Goal: Task Accomplishment & Management: Manage account settings

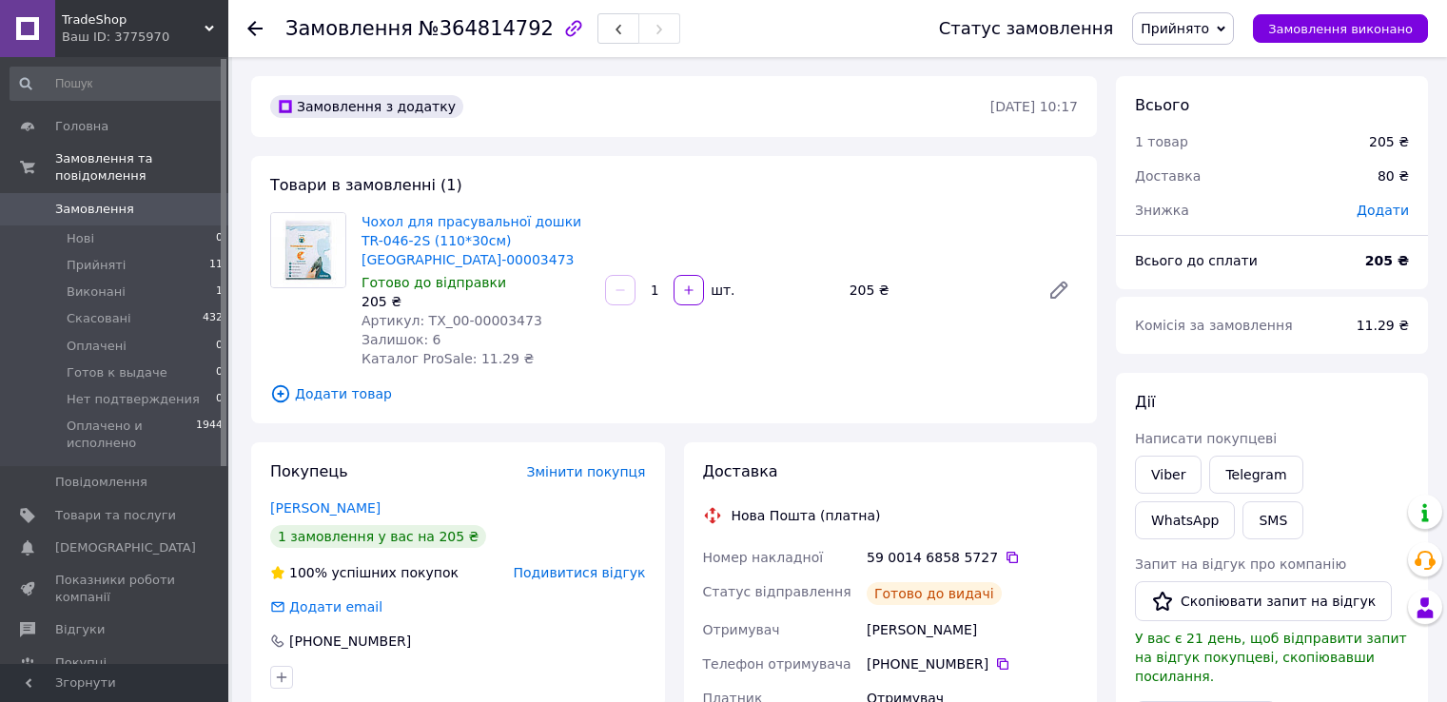
scroll to position [164, 0]
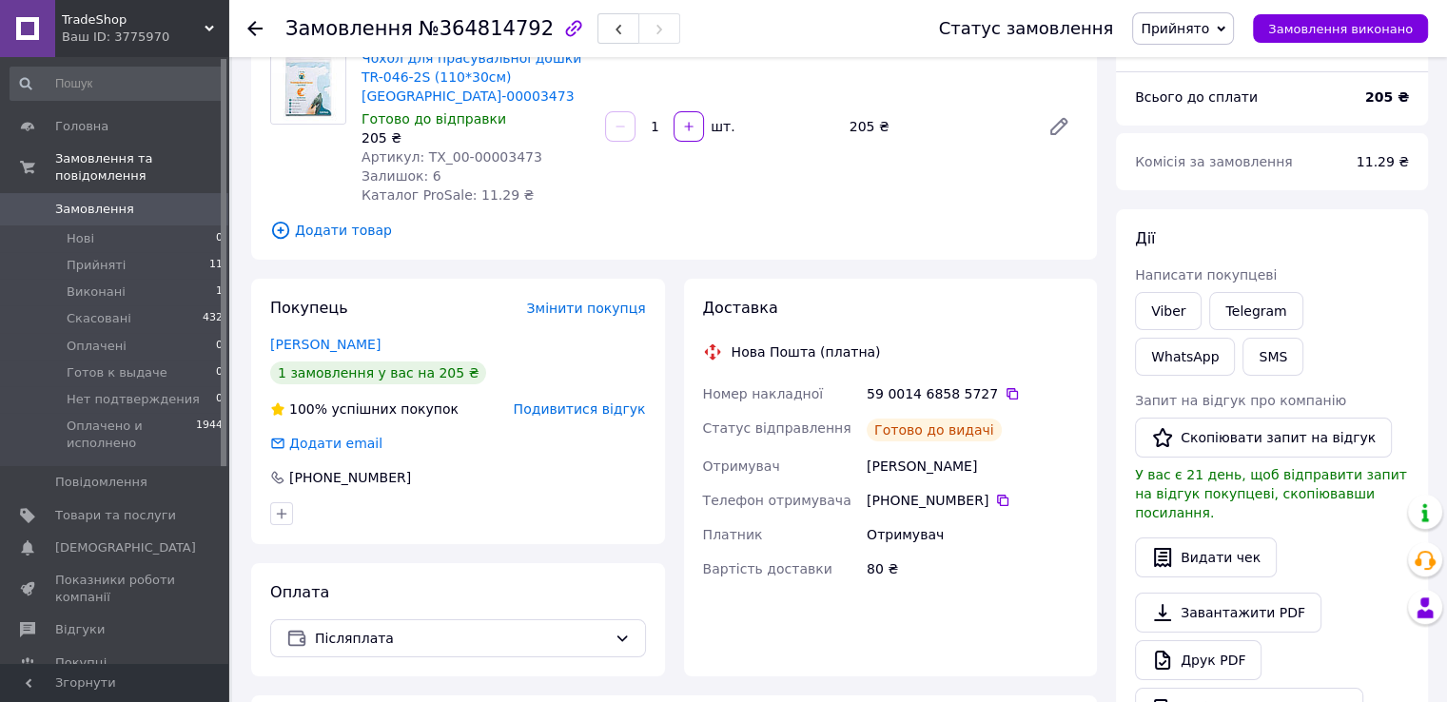
click at [97, 201] on span "Замовлення" at bounding box center [94, 209] width 79 height 17
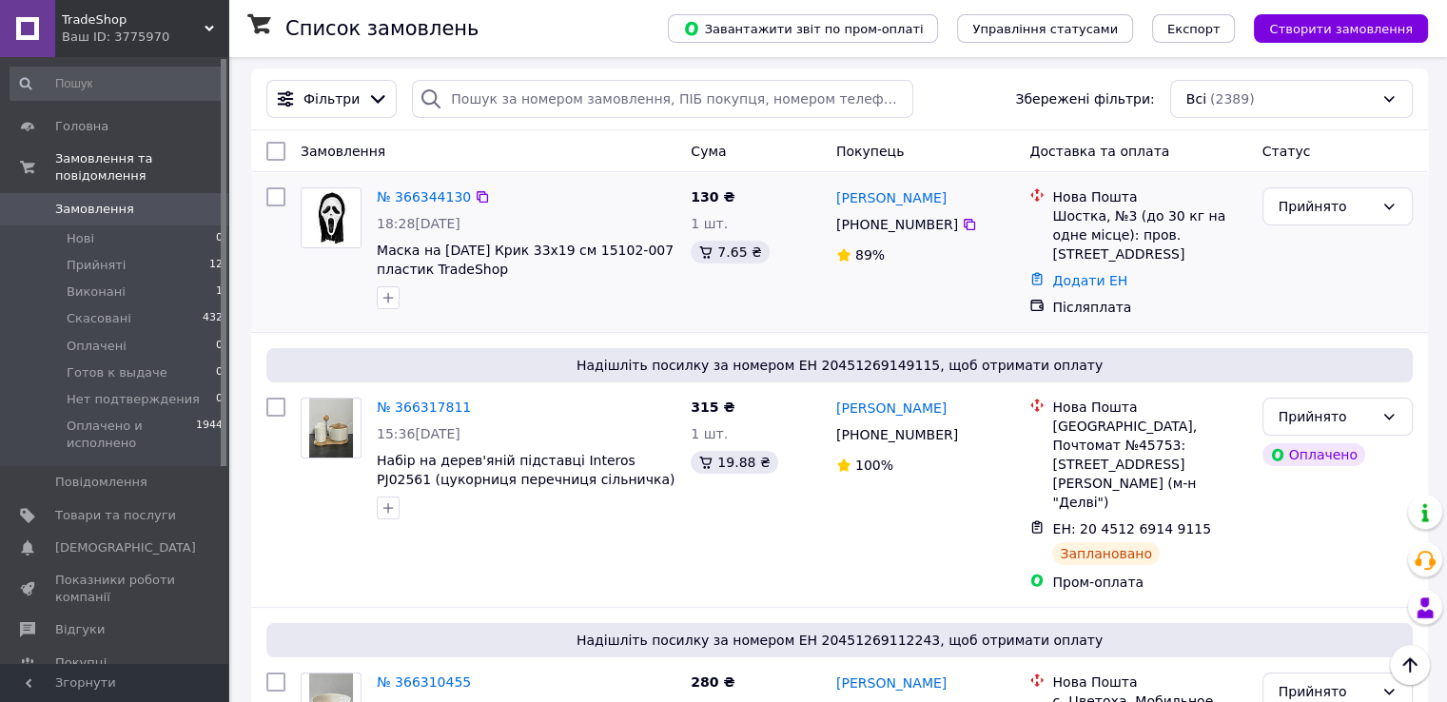
scroll to position [95, 0]
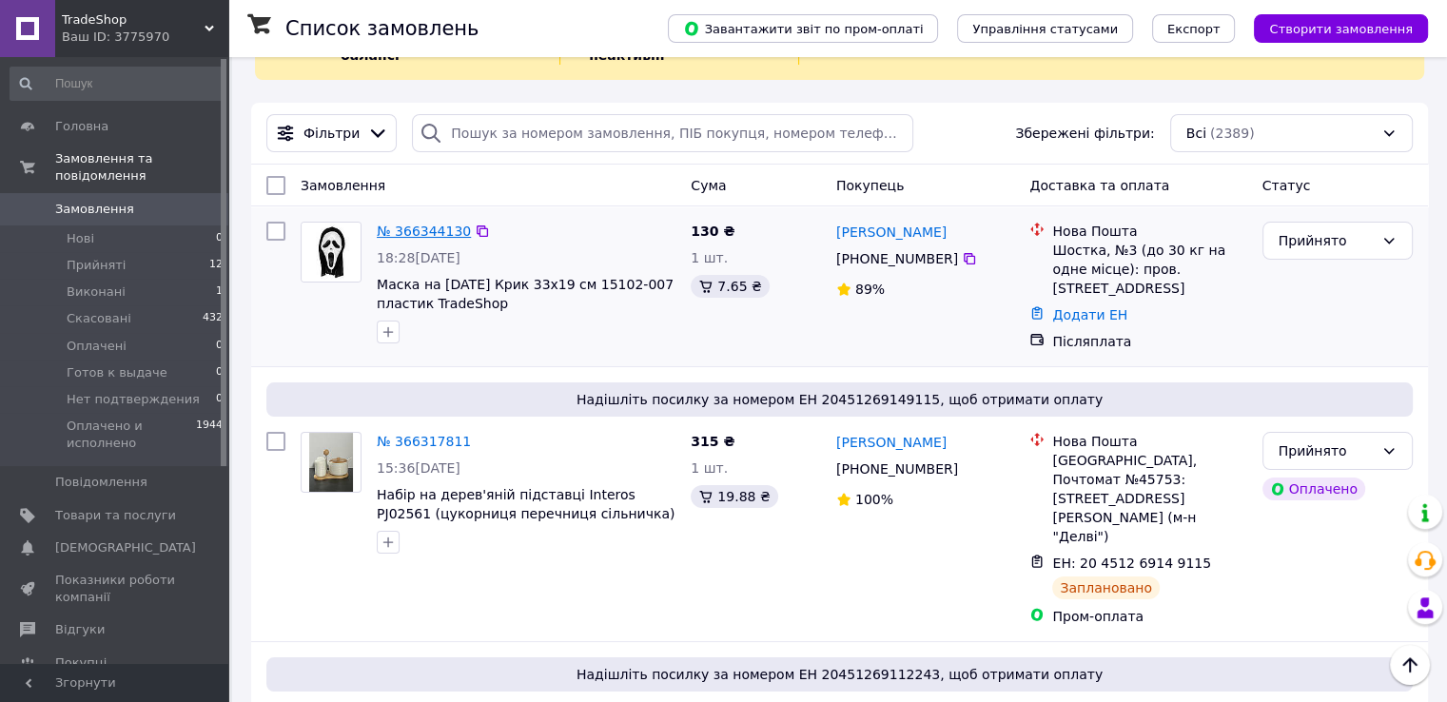
click at [430, 224] on link "№ 366344130" at bounding box center [424, 231] width 94 height 15
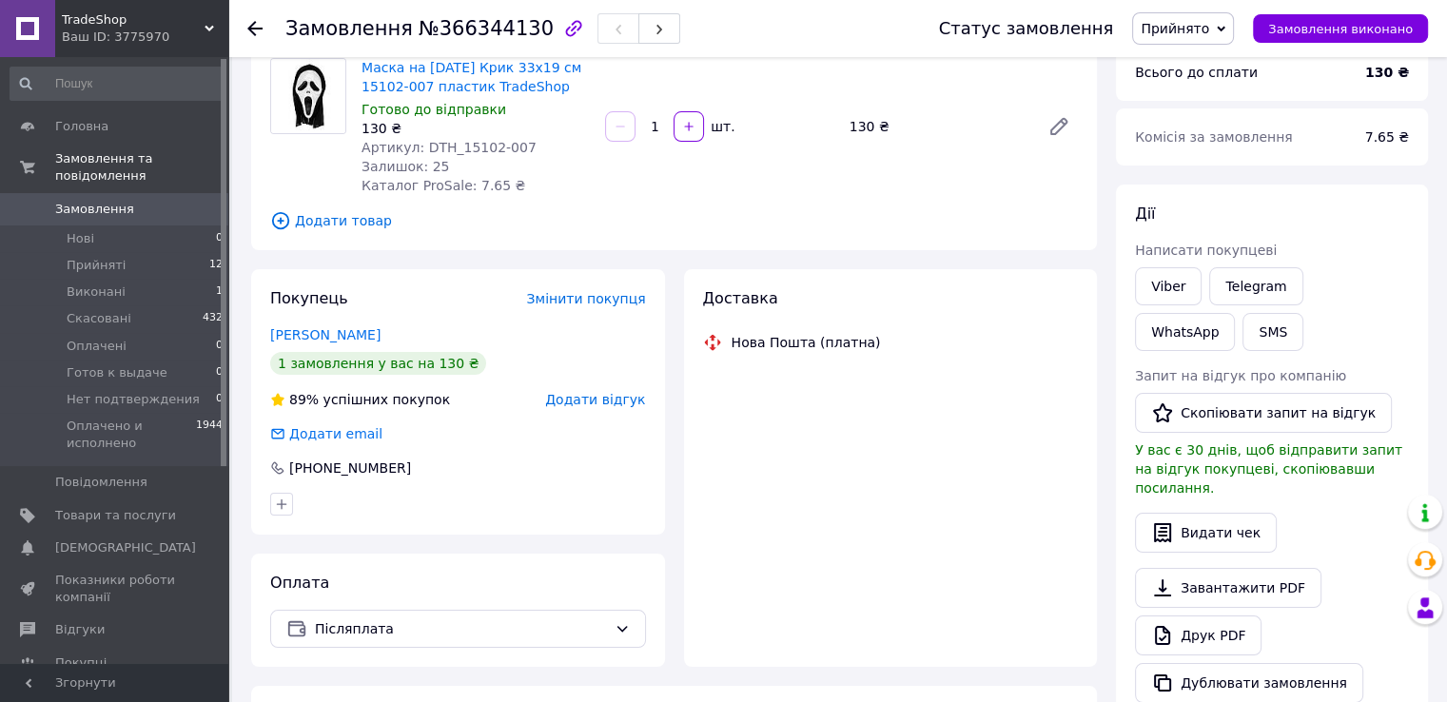
scroll to position [162, 0]
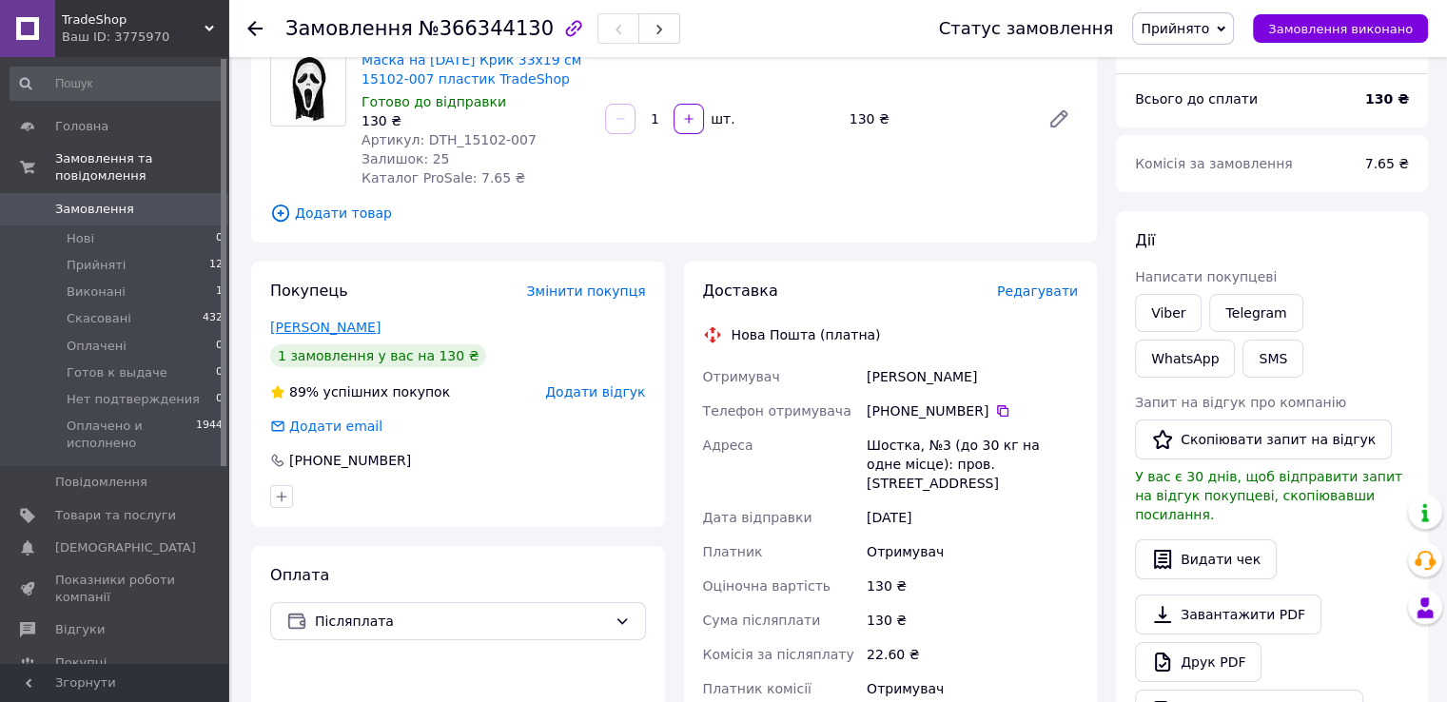
click at [369, 325] on link "Нечипоренко Кирило" at bounding box center [325, 327] width 110 height 15
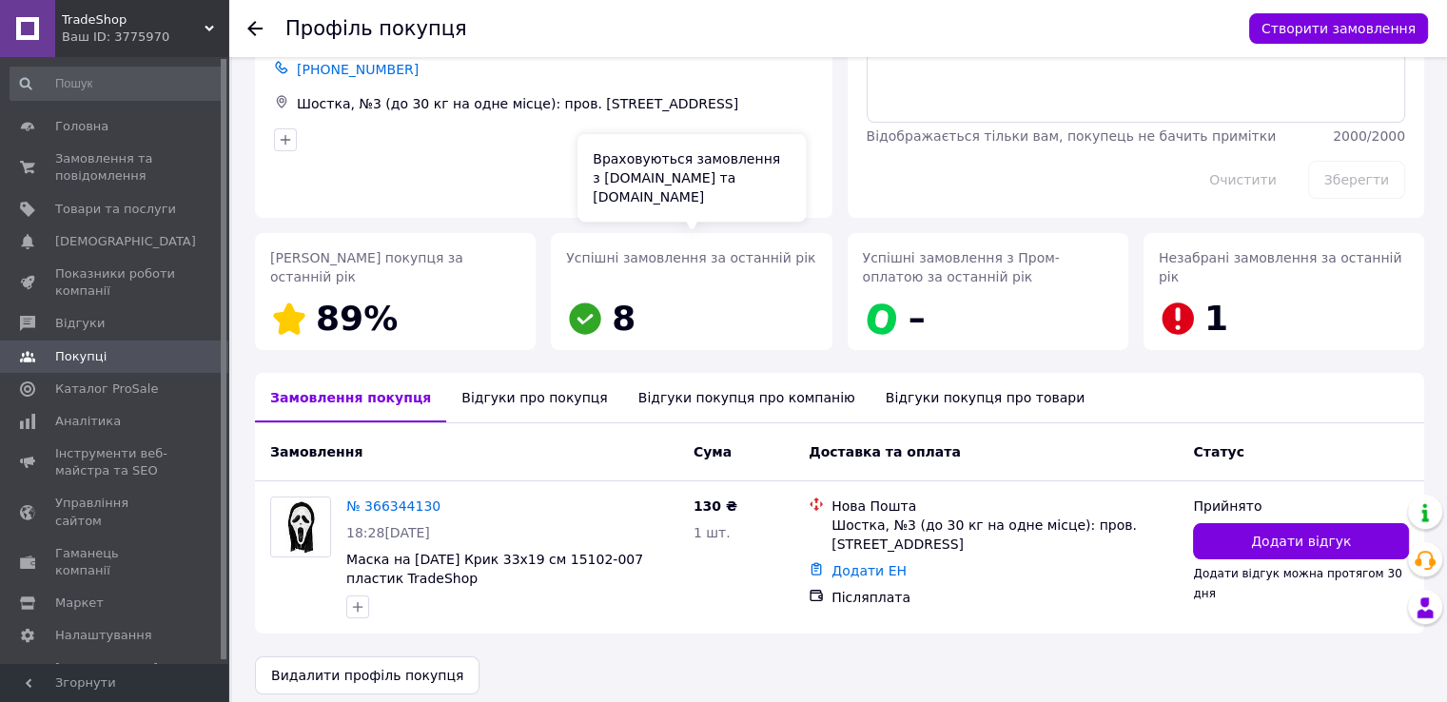
scroll to position [129, 0]
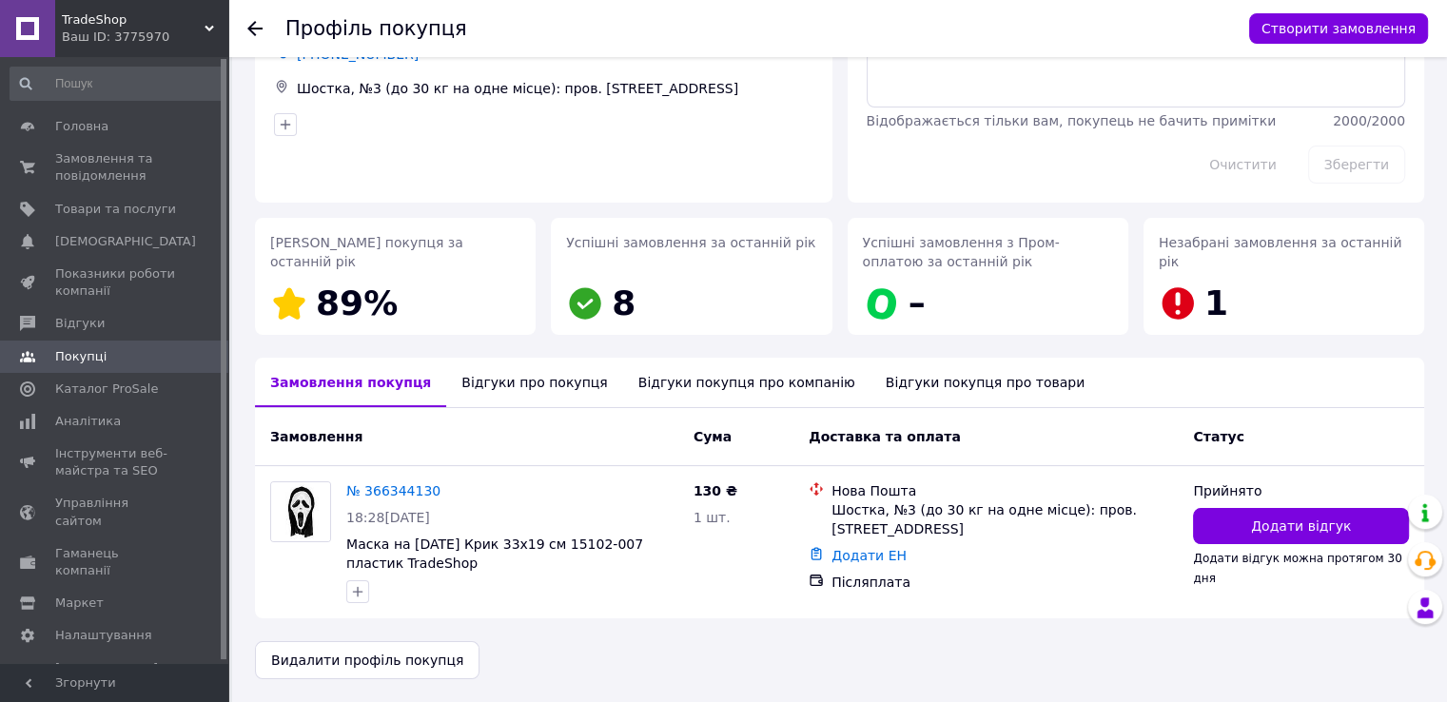
click at [529, 383] on div "Відгуки про покупця" at bounding box center [534, 382] width 176 height 49
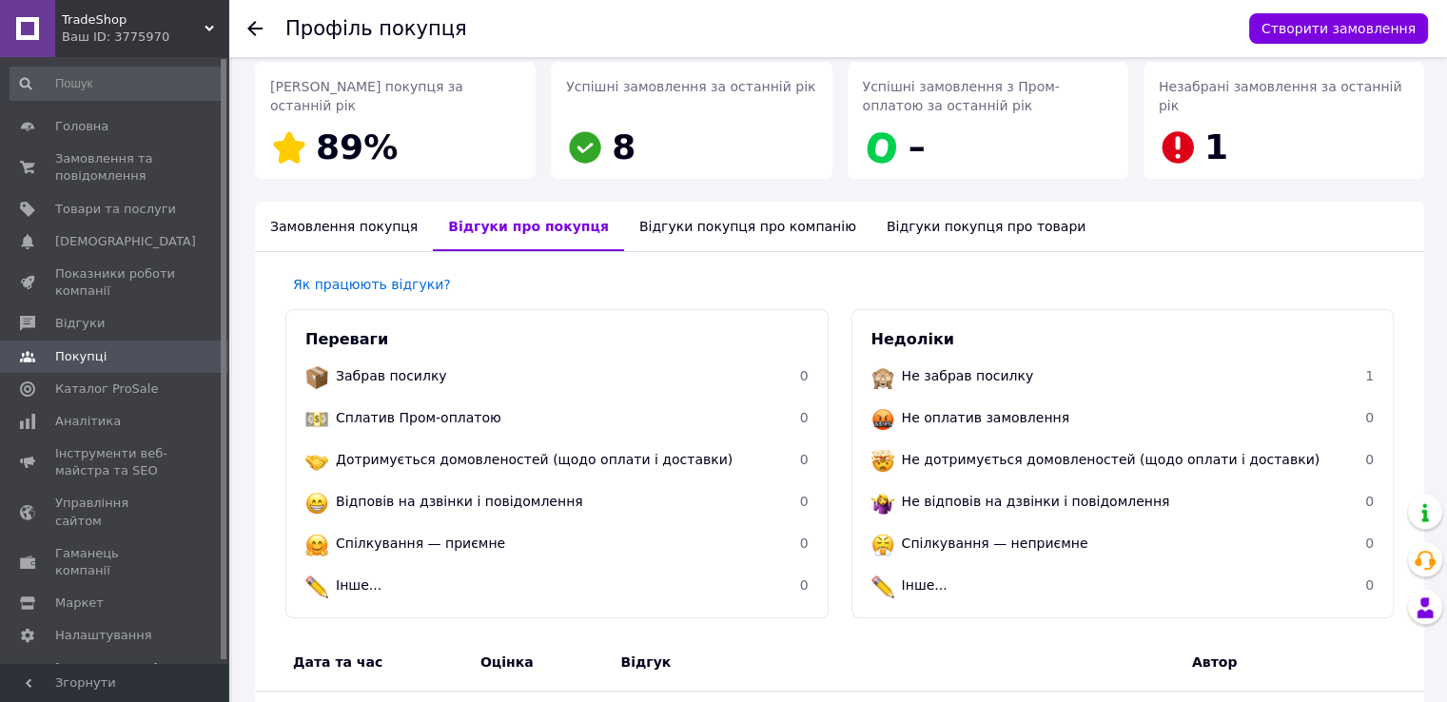
scroll to position [52, 0]
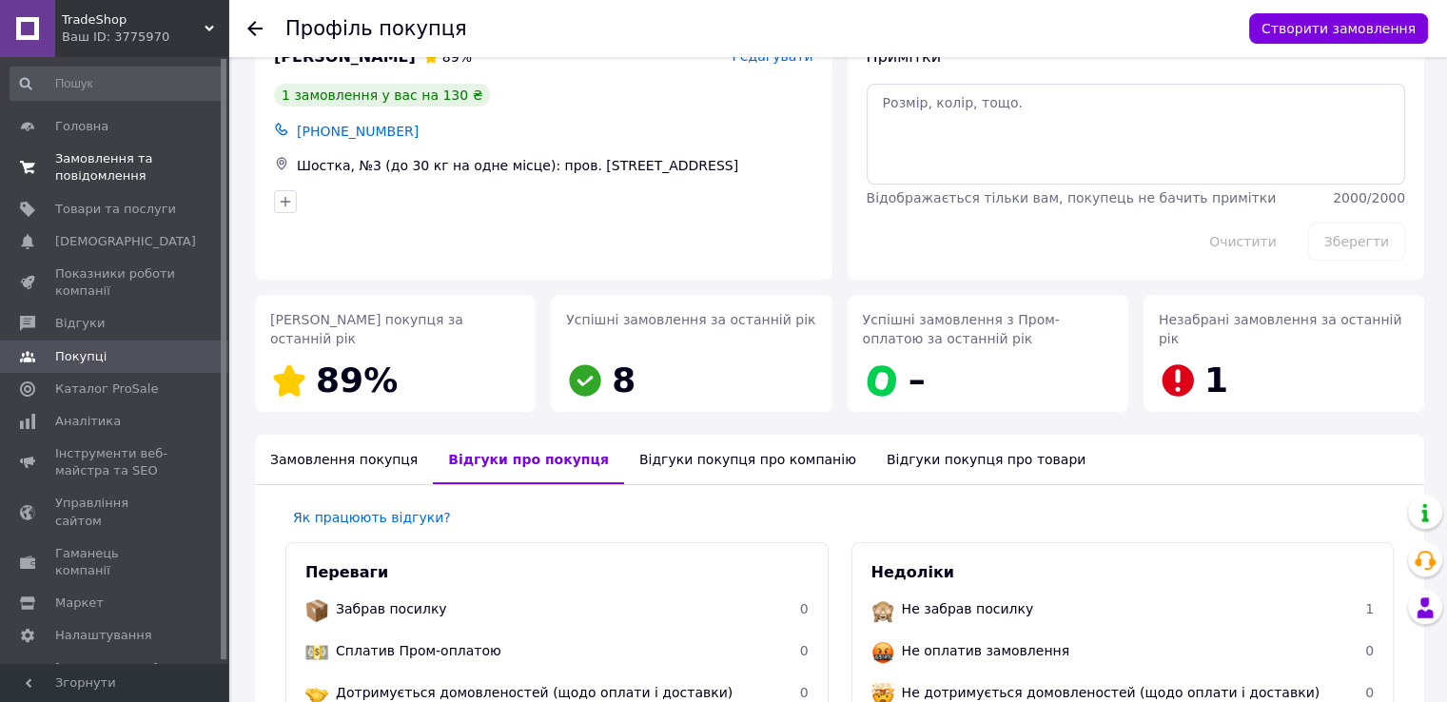
click at [81, 157] on span "Замовлення та повідомлення" at bounding box center [115, 167] width 121 height 34
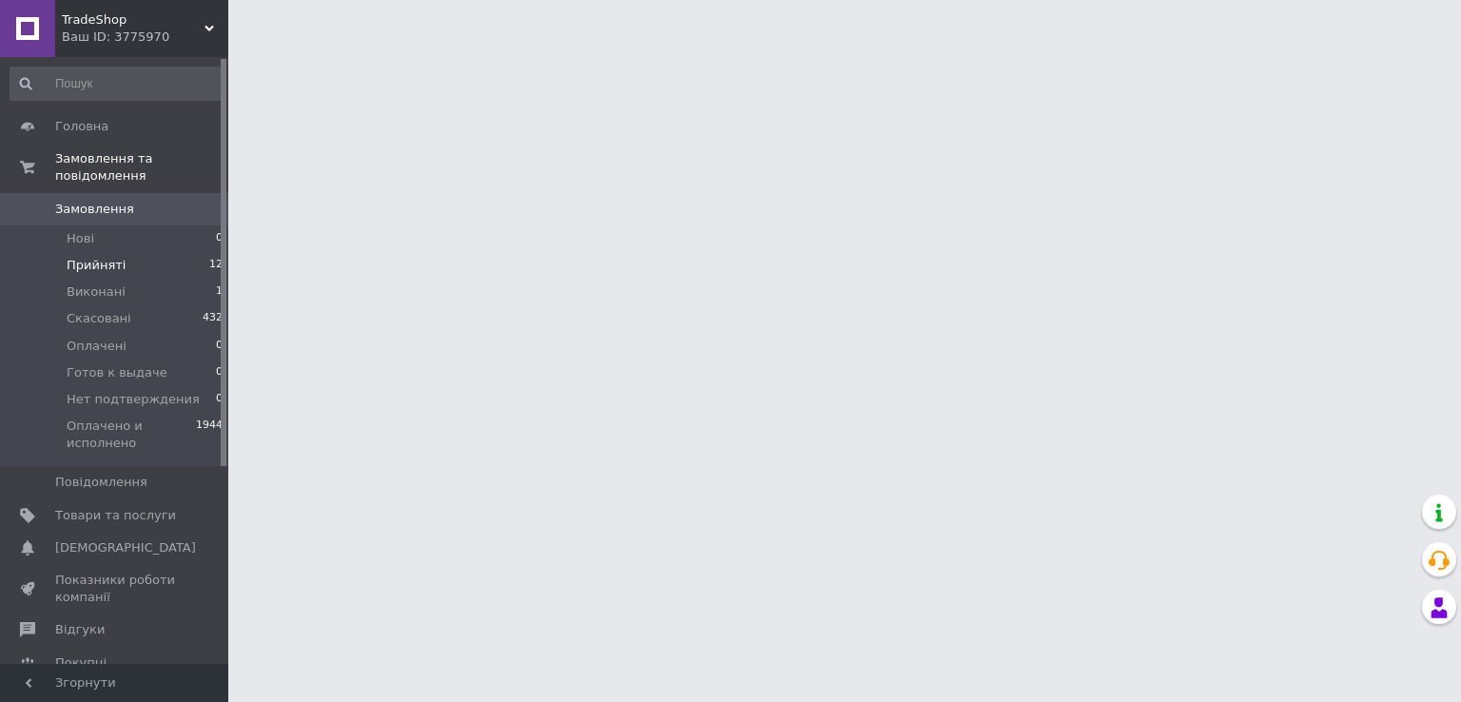
click at [107, 257] on span "Прийняті" at bounding box center [96, 265] width 59 height 17
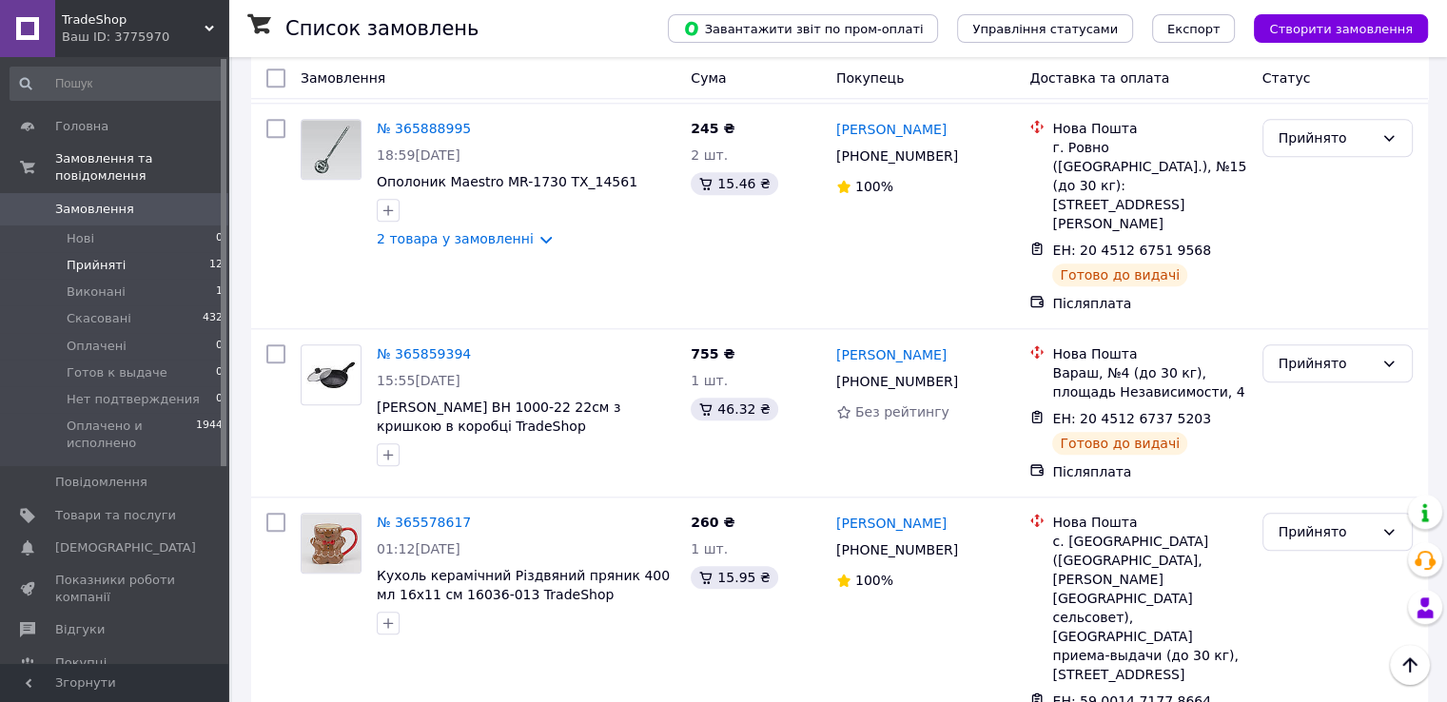
scroll to position [2047, 0]
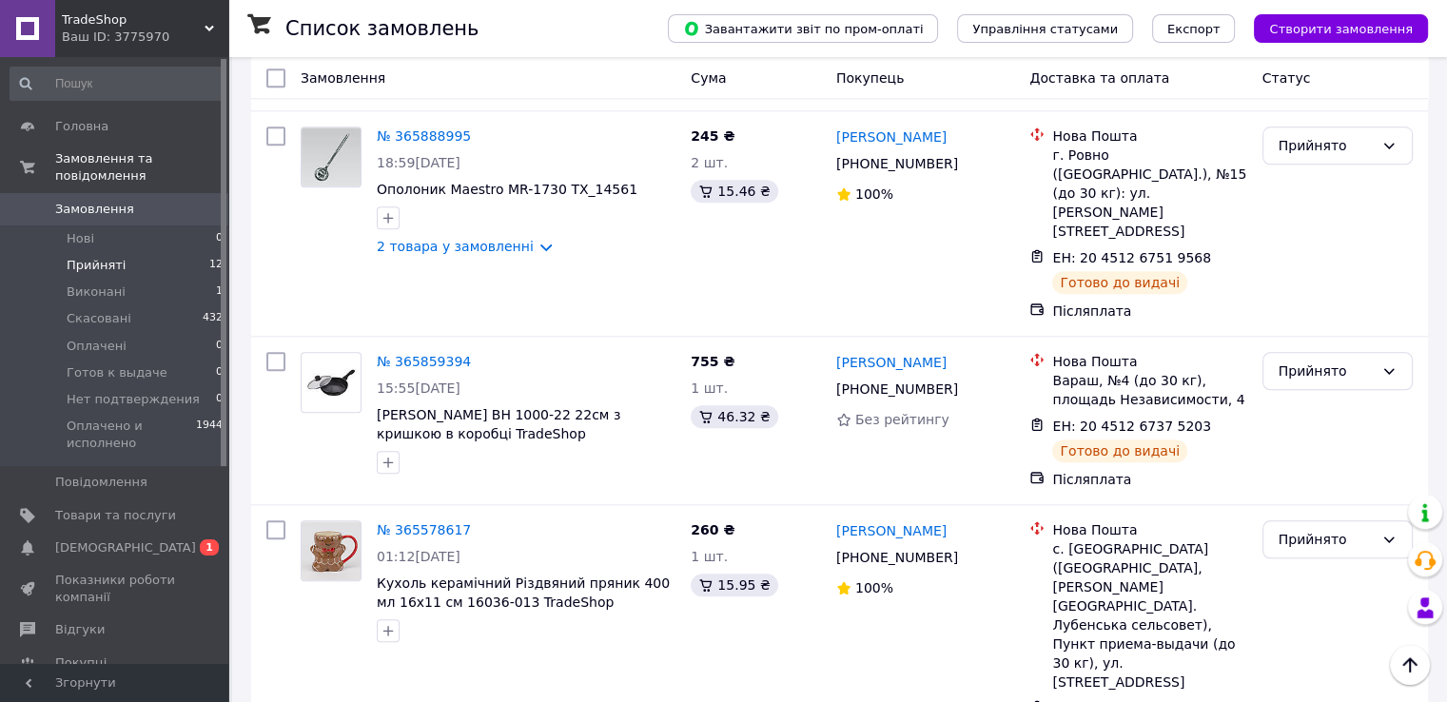
scroll to position [2047, 0]
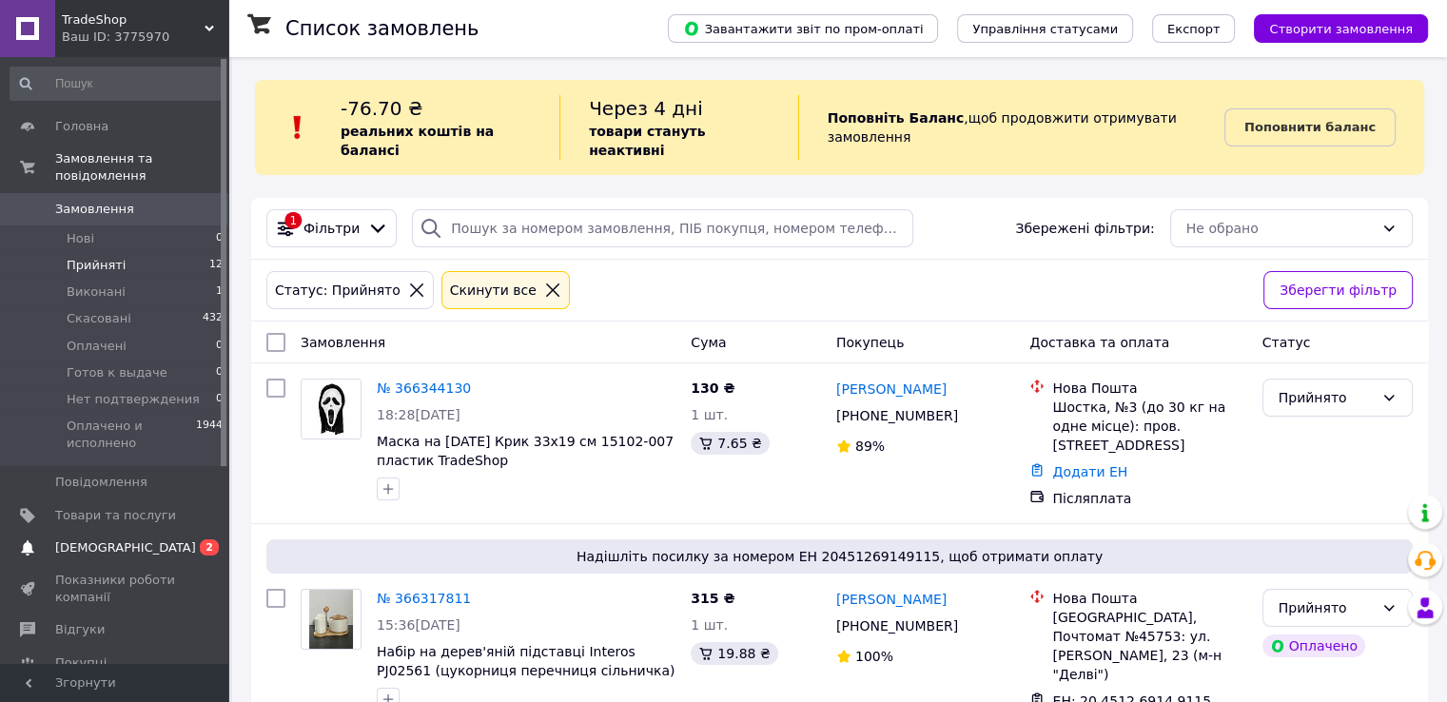
click at [94, 539] on span "[DEMOGRAPHIC_DATA]" at bounding box center [125, 547] width 141 height 17
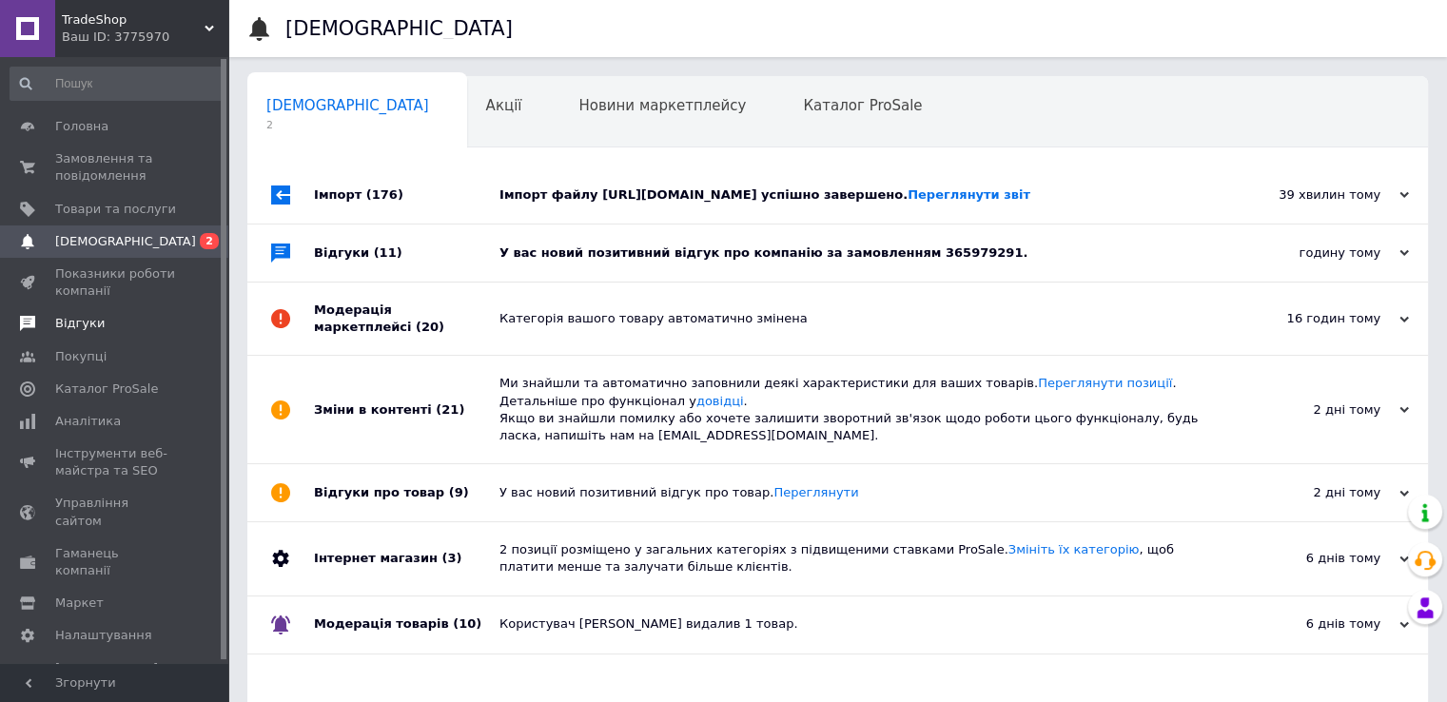
click at [84, 324] on span "Відгуки" at bounding box center [79, 323] width 49 height 17
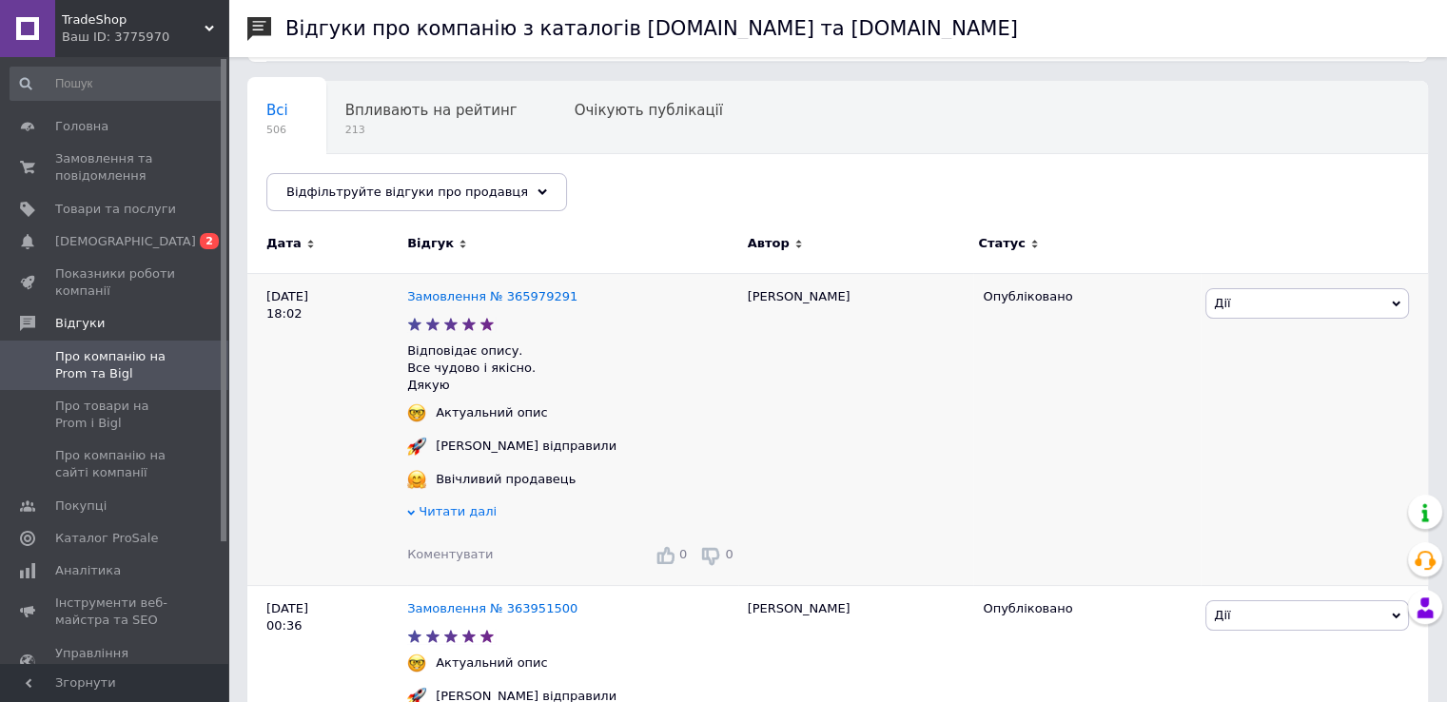
scroll to position [190, 0]
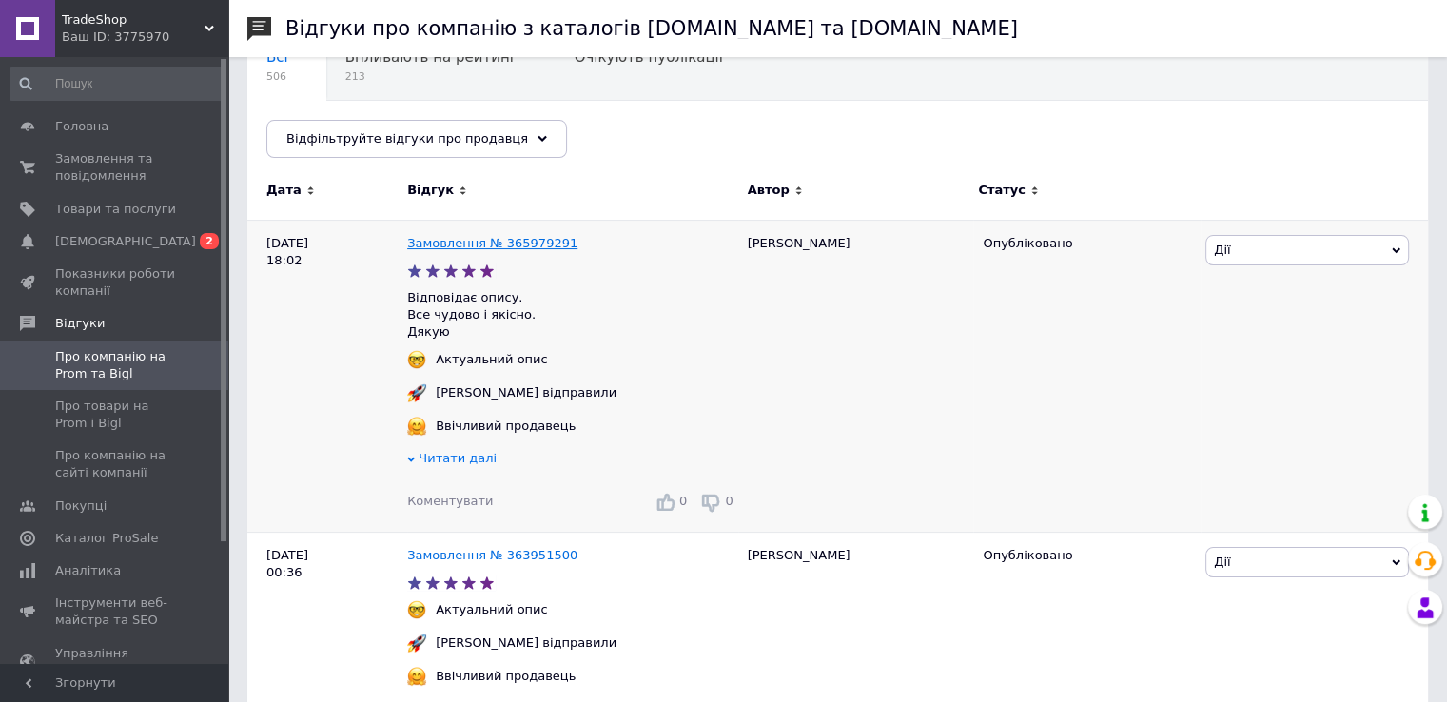
click at [506, 241] on link "Замовлення № 365979291" at bounding box center [492, 243] width 170 height 14
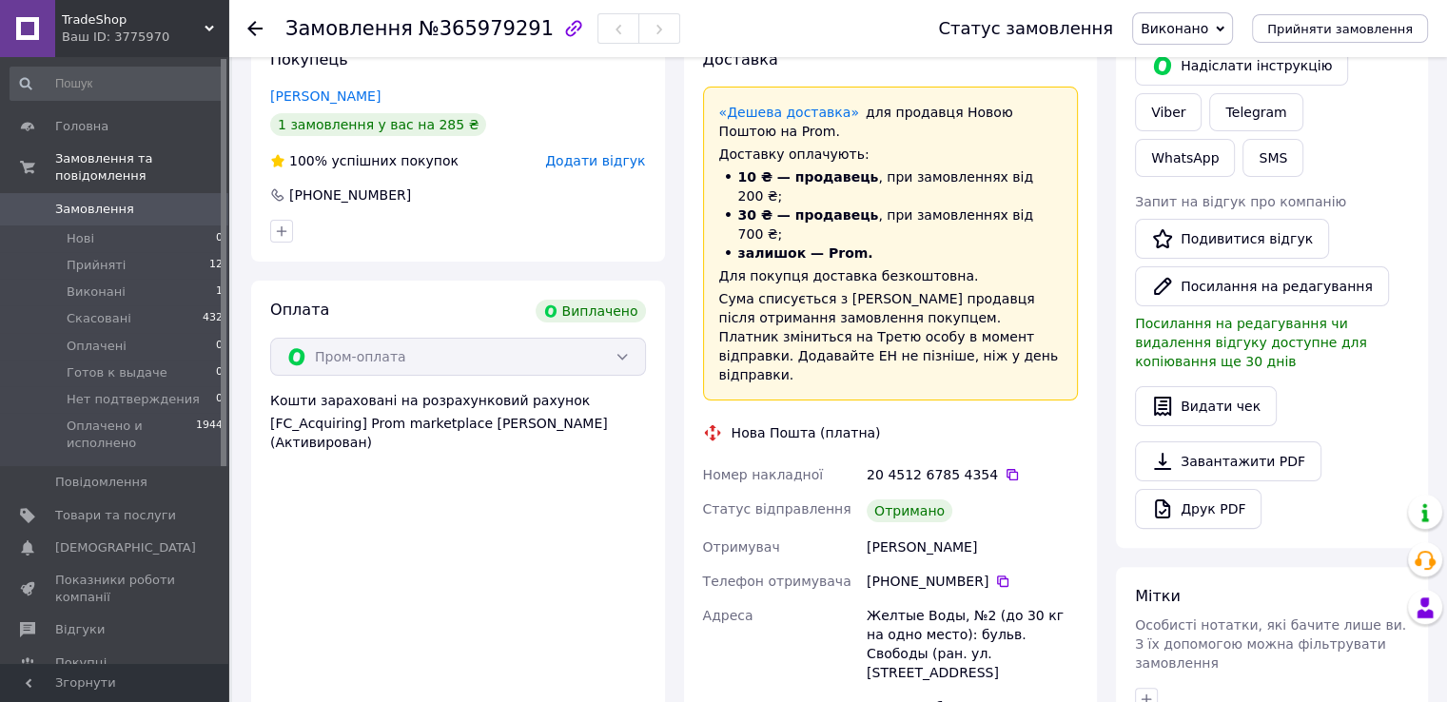
scroll to position [381, 0]
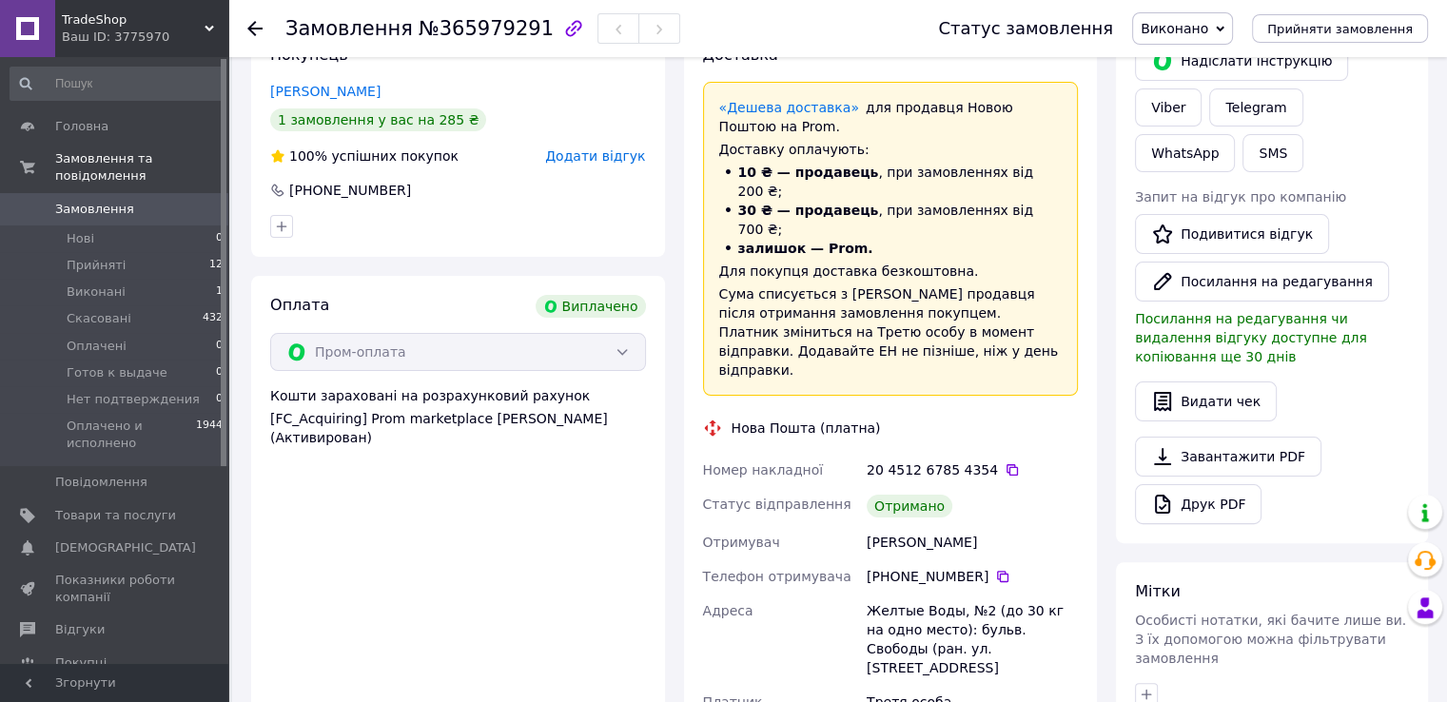
drag, startPoint x: 947, startPoint y: 485, endPoint x: 1031, endPoint y: 482, distance: 83.8
click at [1031, 525] on div "Некрашевич Владислав" at bounding box center [972, 542] width 219 height 34
copy div "Владислав"
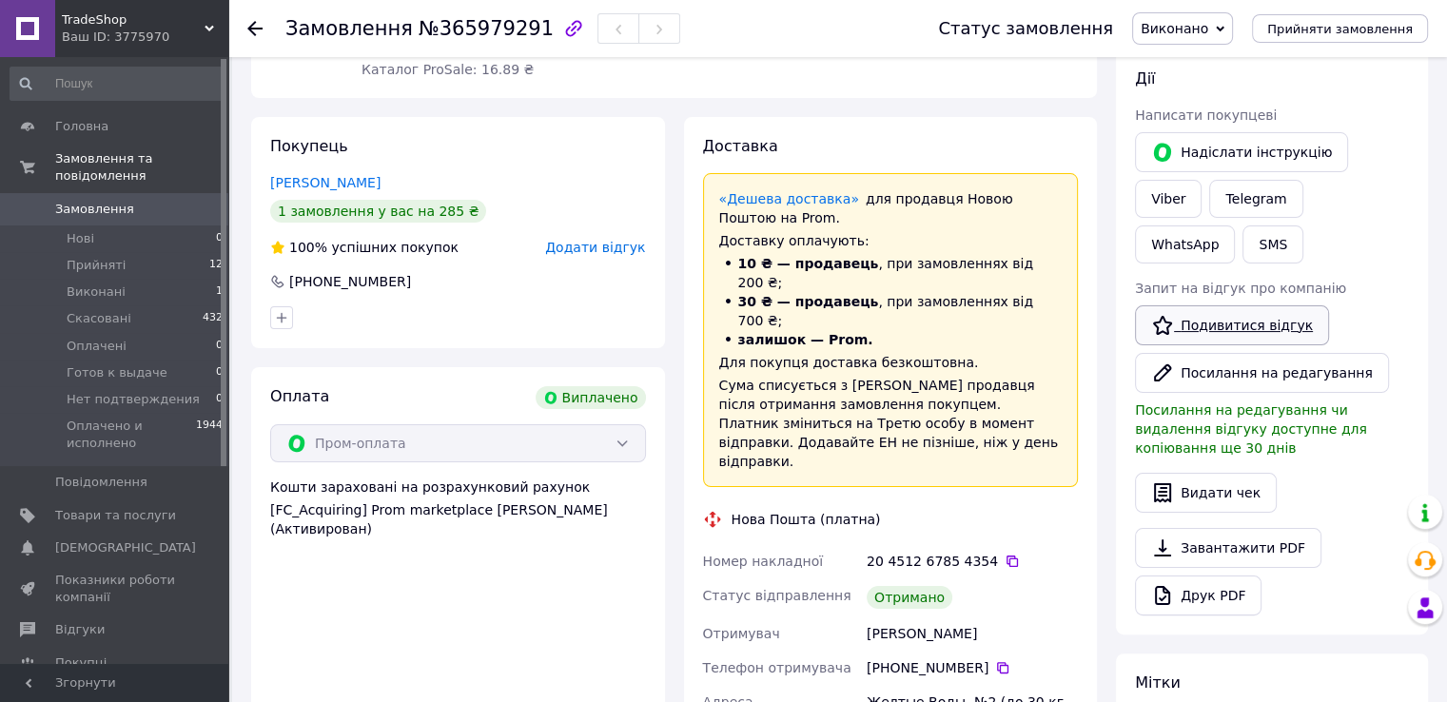
scroll to position [285, 0]
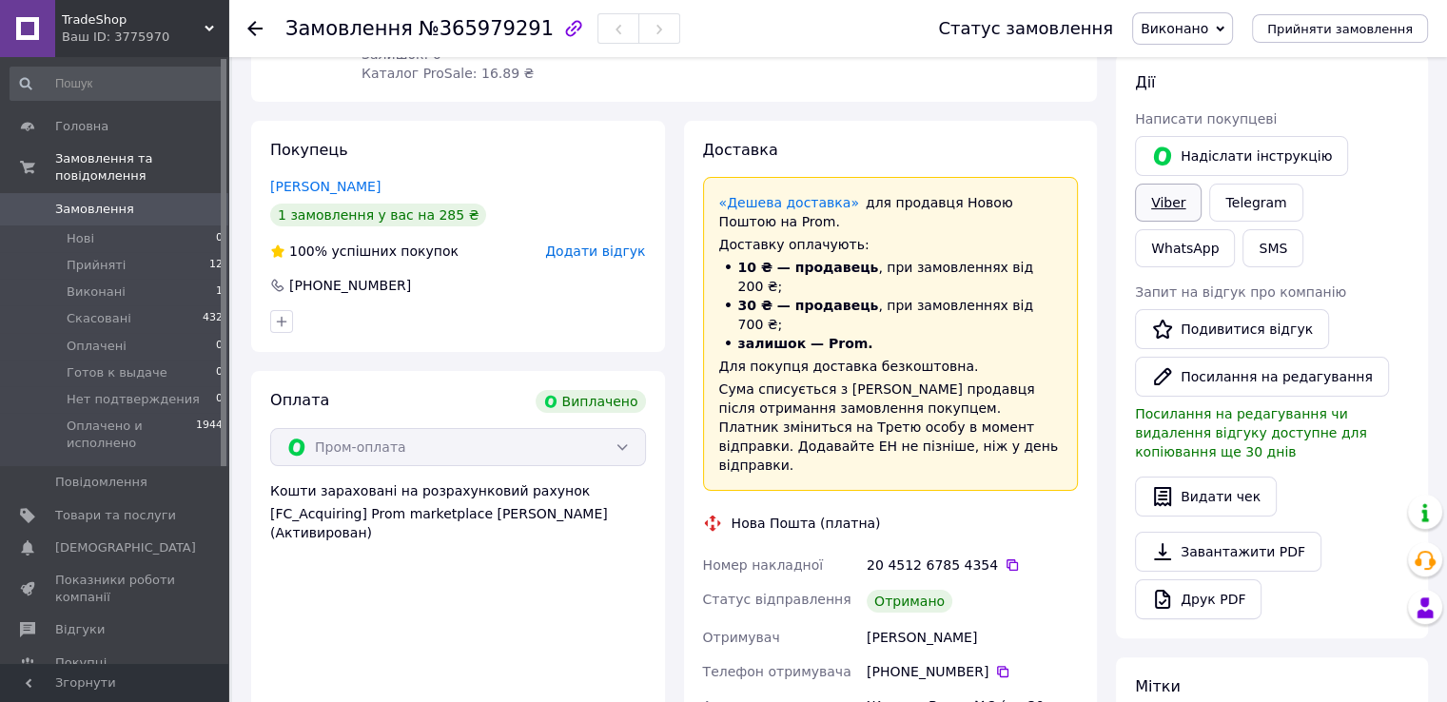
click at [1201, 184] on link "Viber" at bounding box center [1168, 203] width 67 height 38
click at [117, 257] on span "Прийняті" at bounding box center [96, 265] width 59 height 17
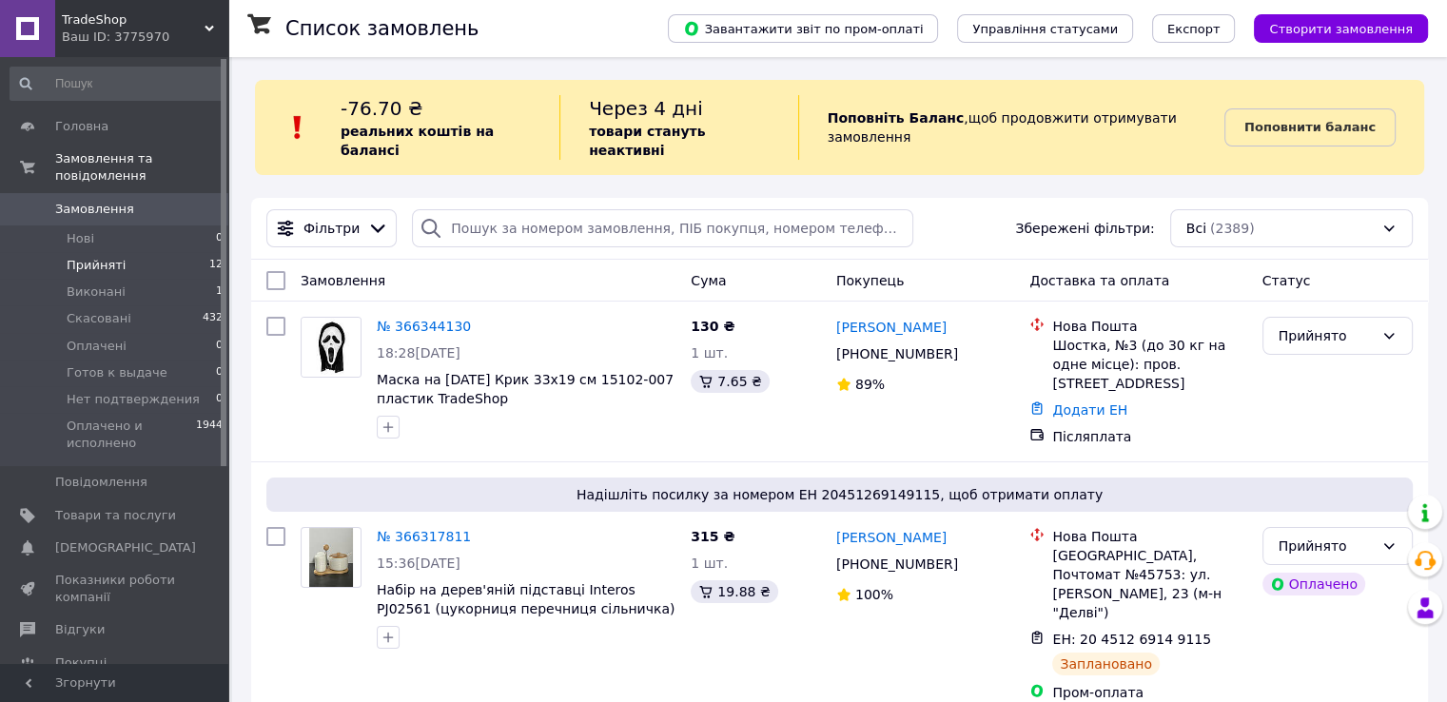
click at [104, 257] on span "Прийняті" at bounding box center [96, 265] width 59 height 17
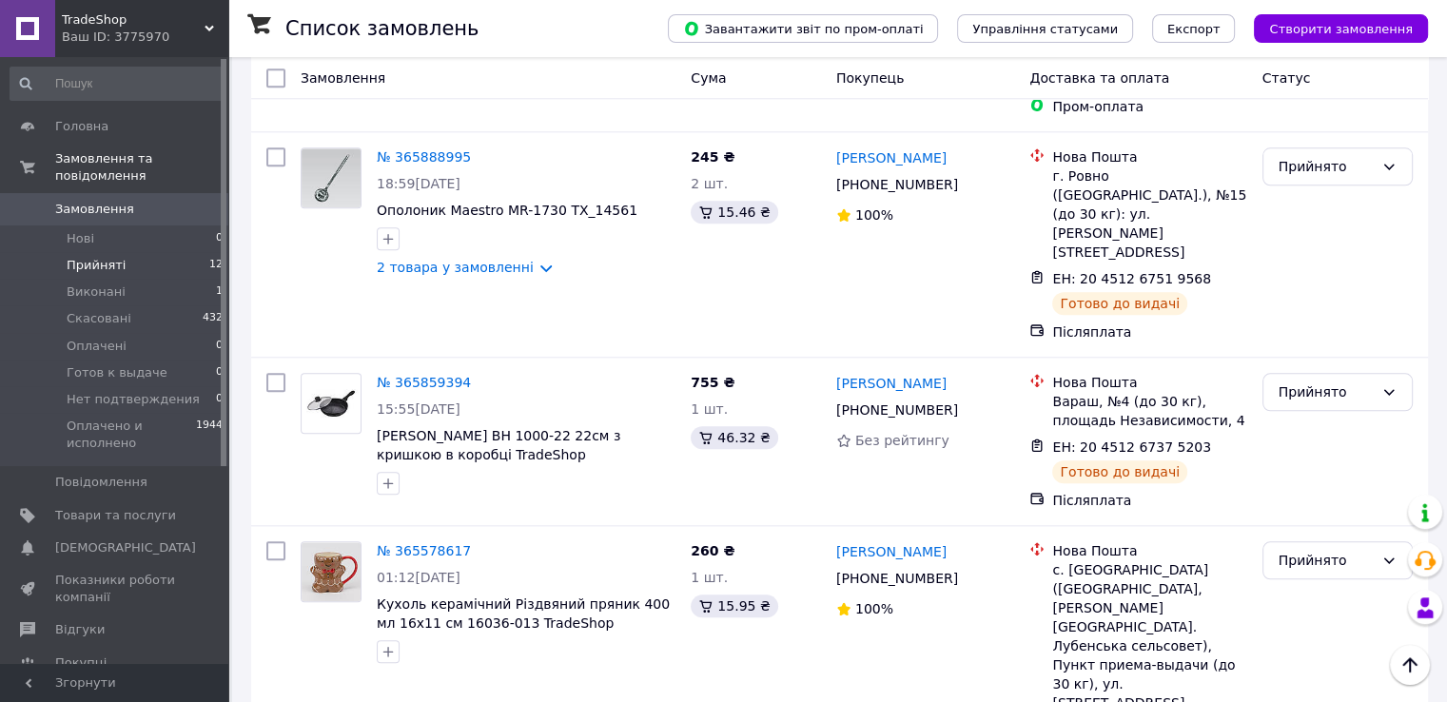
scroll to position [2047, 0]
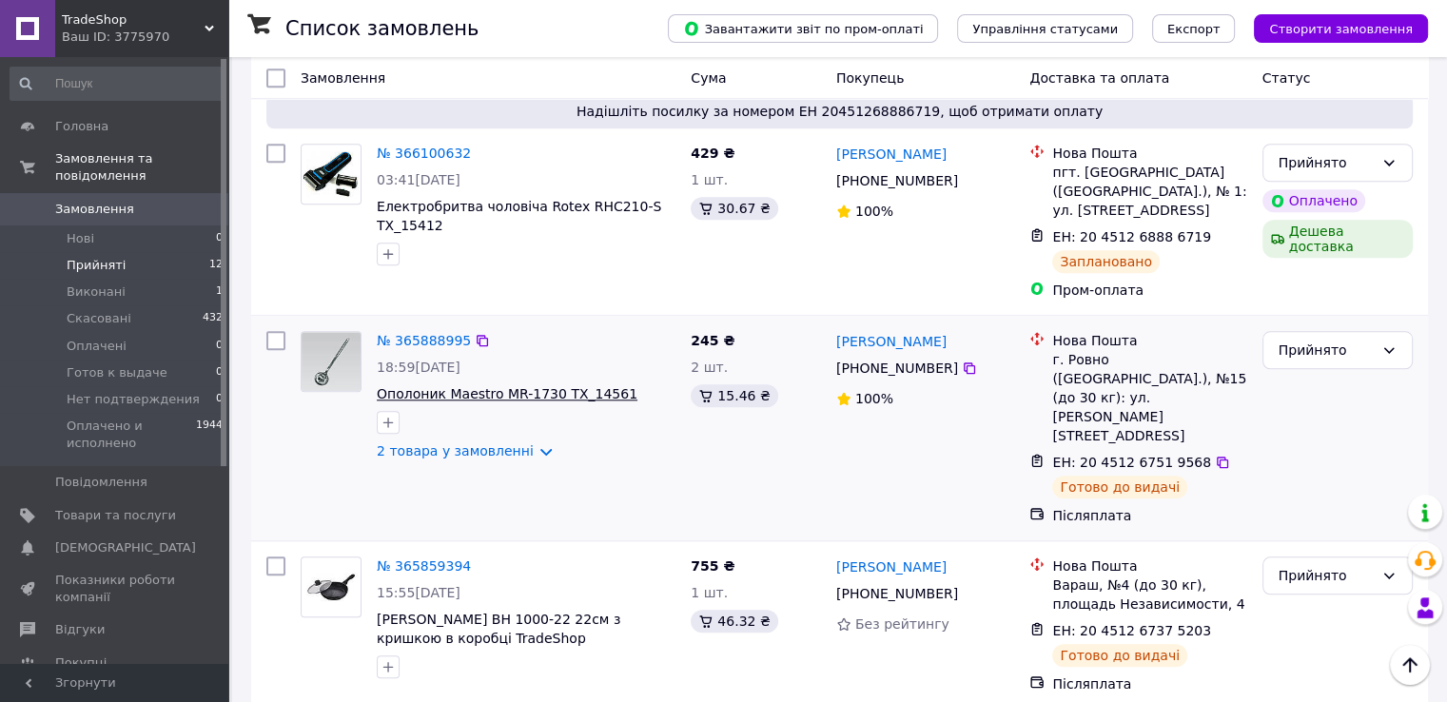
scroll to position [2047, 0]
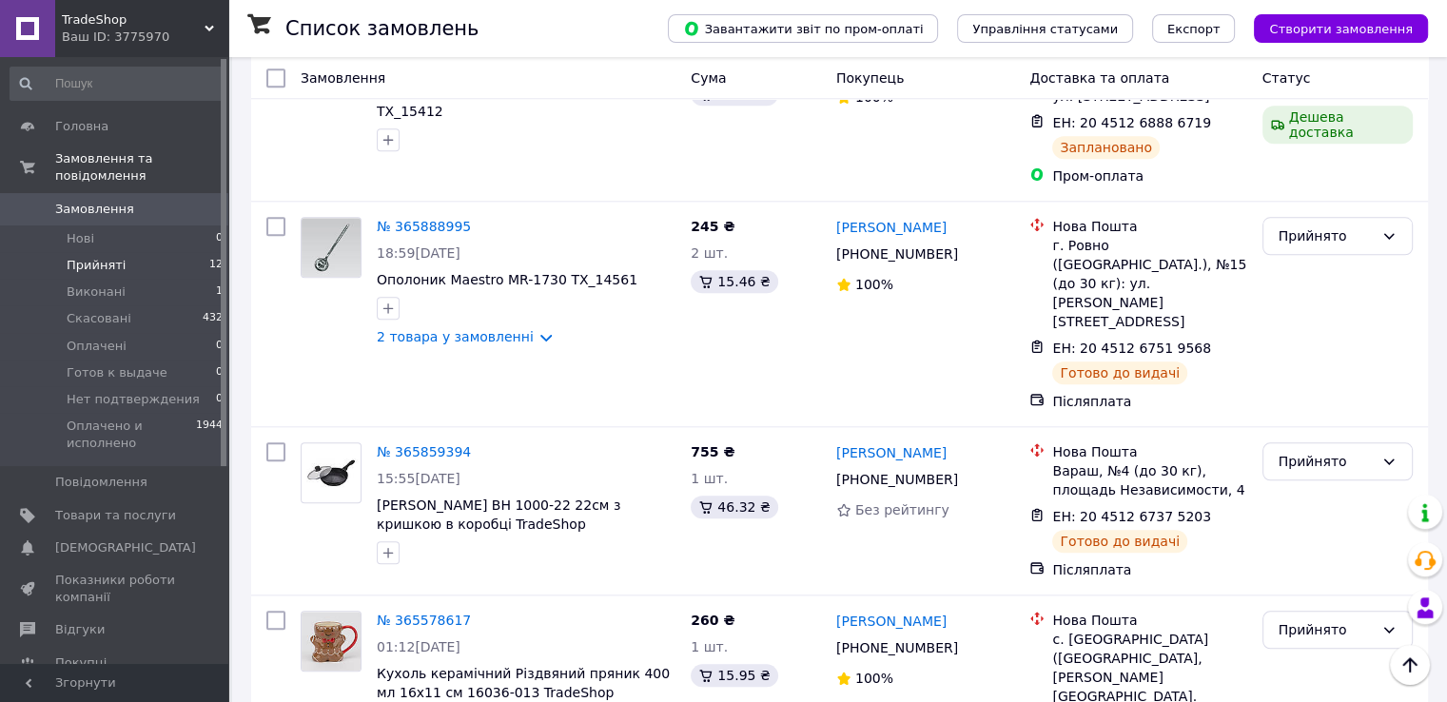
scroll to position [2047, 0]
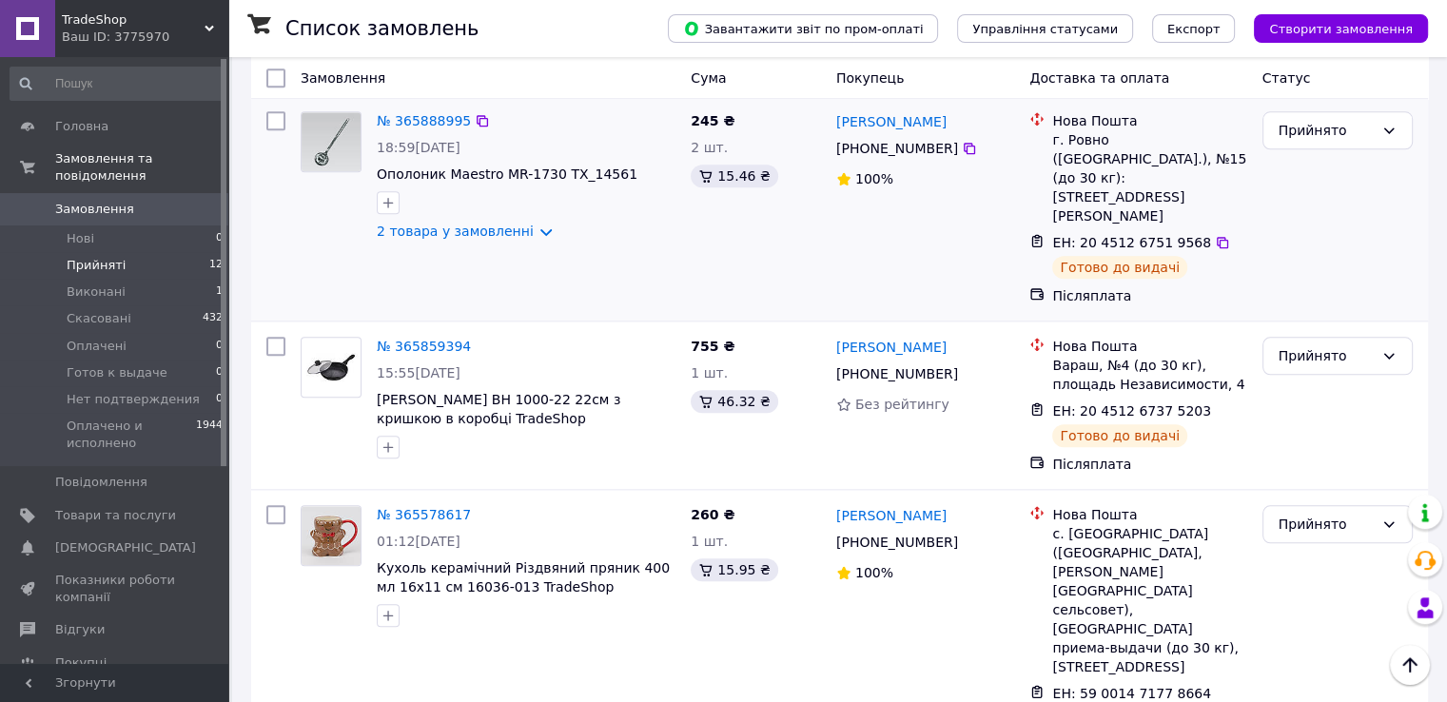
scroll to position [2047, 0]
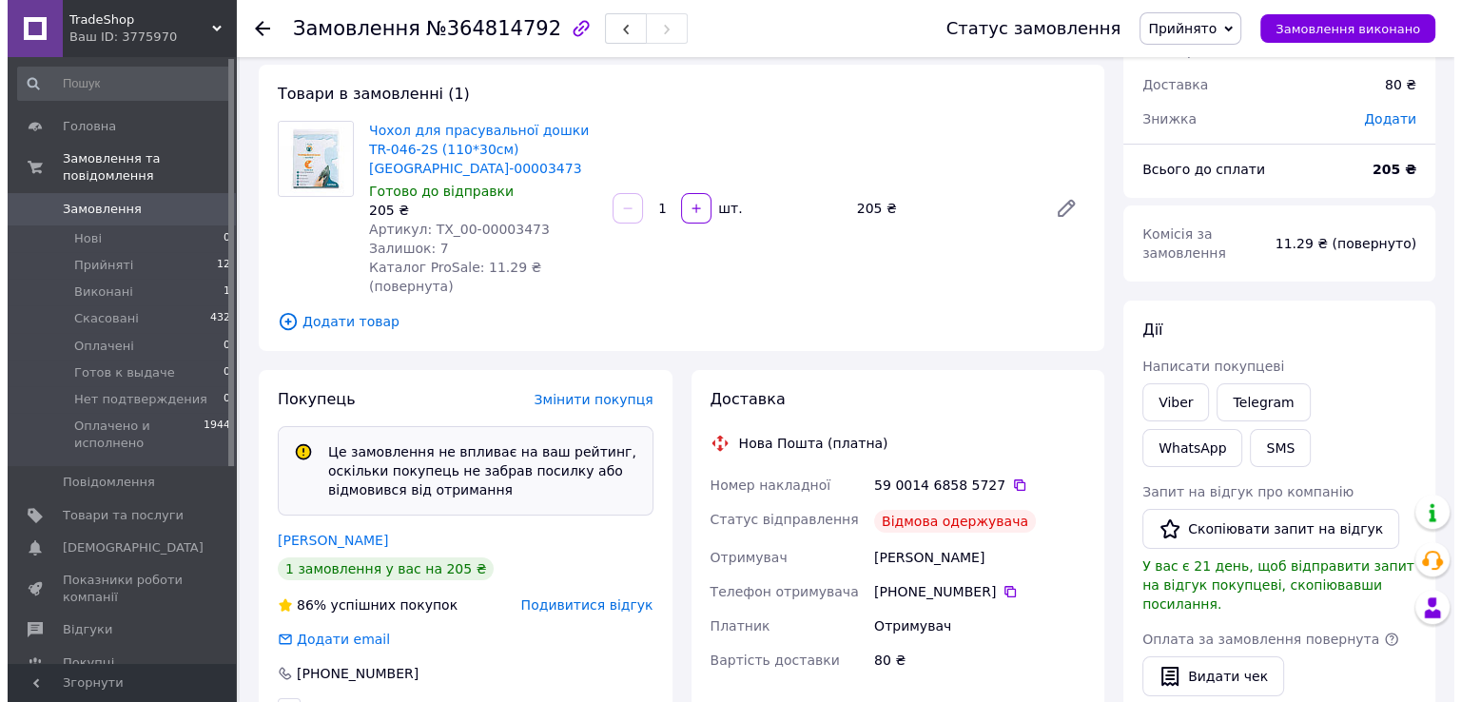
scroll to position [285, 0]
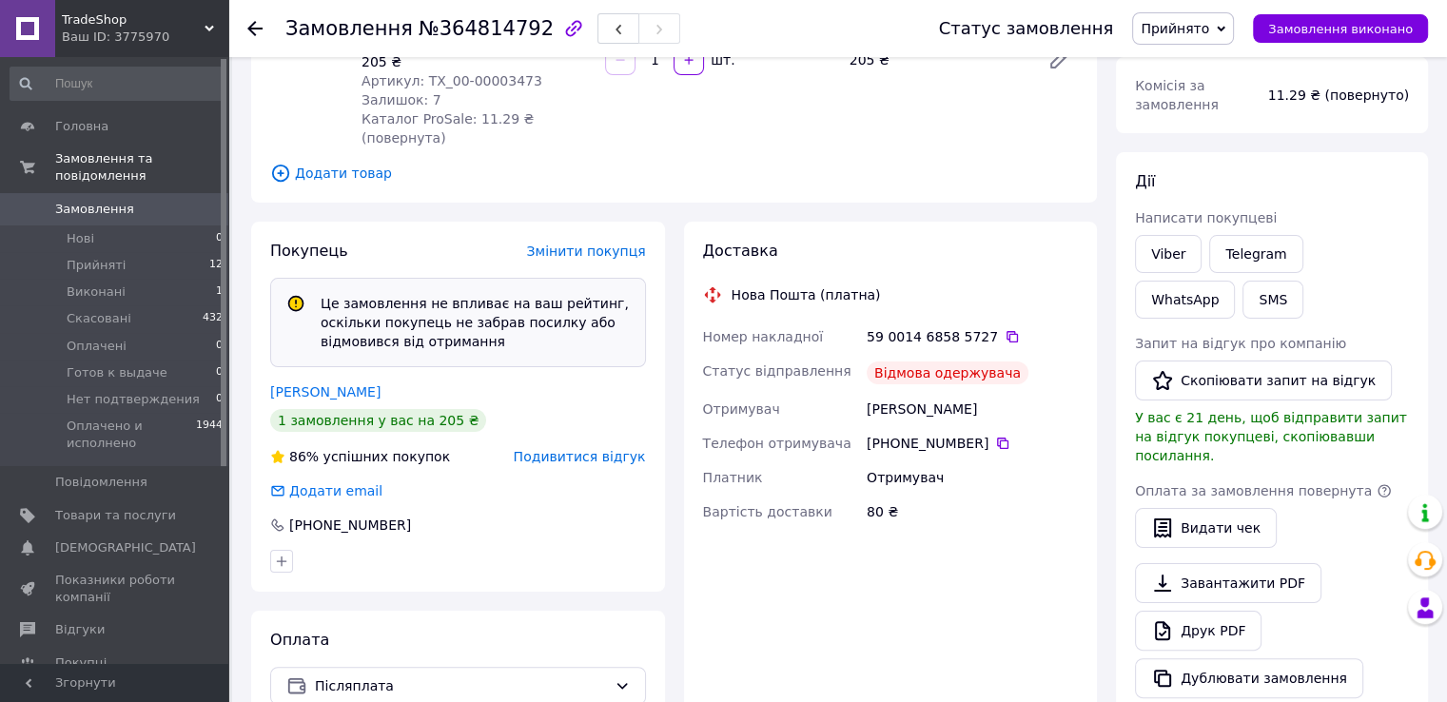
click at [578, 449] on span "Подивитися відгук" at bounding box center [580, 456] width 132 height 15
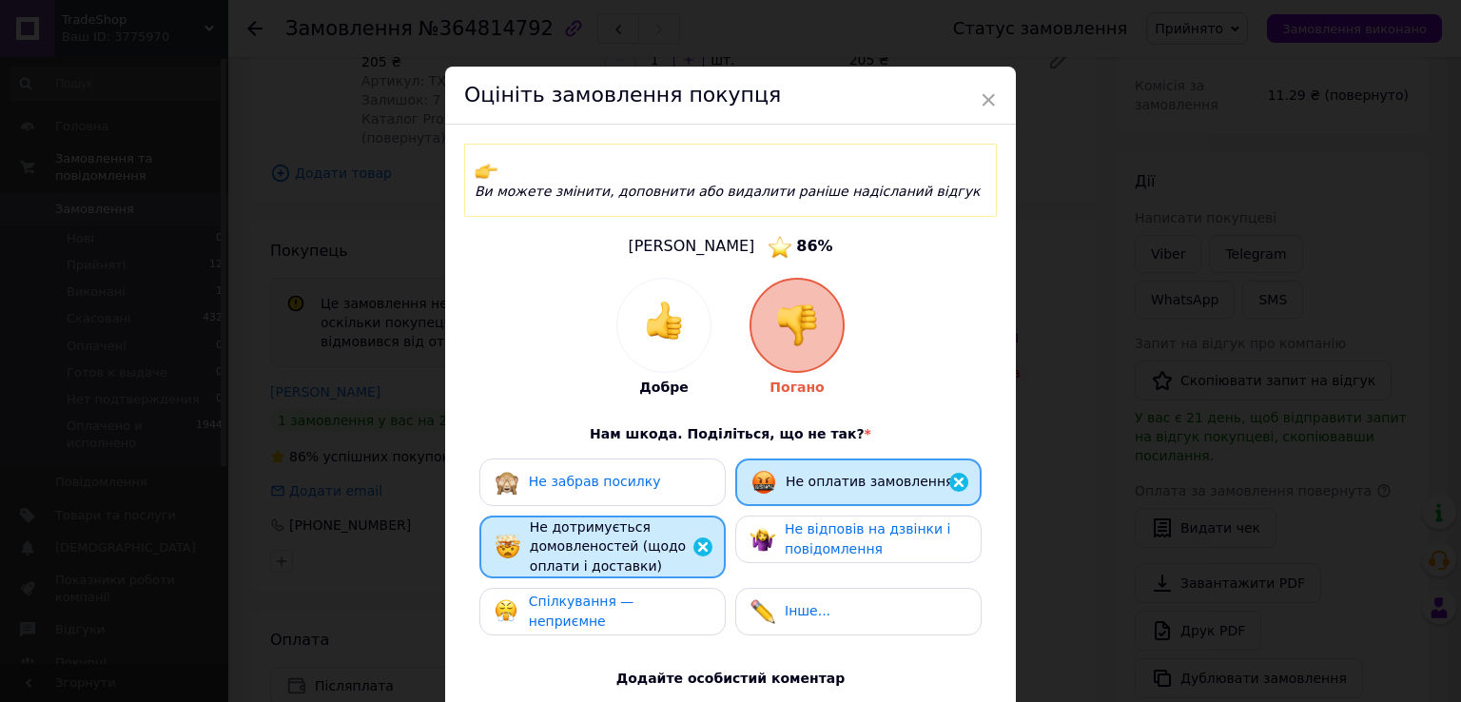
click at [577, 474] on span "Не забрав посилку" at bounding box center [595, 481] width 132 height 15
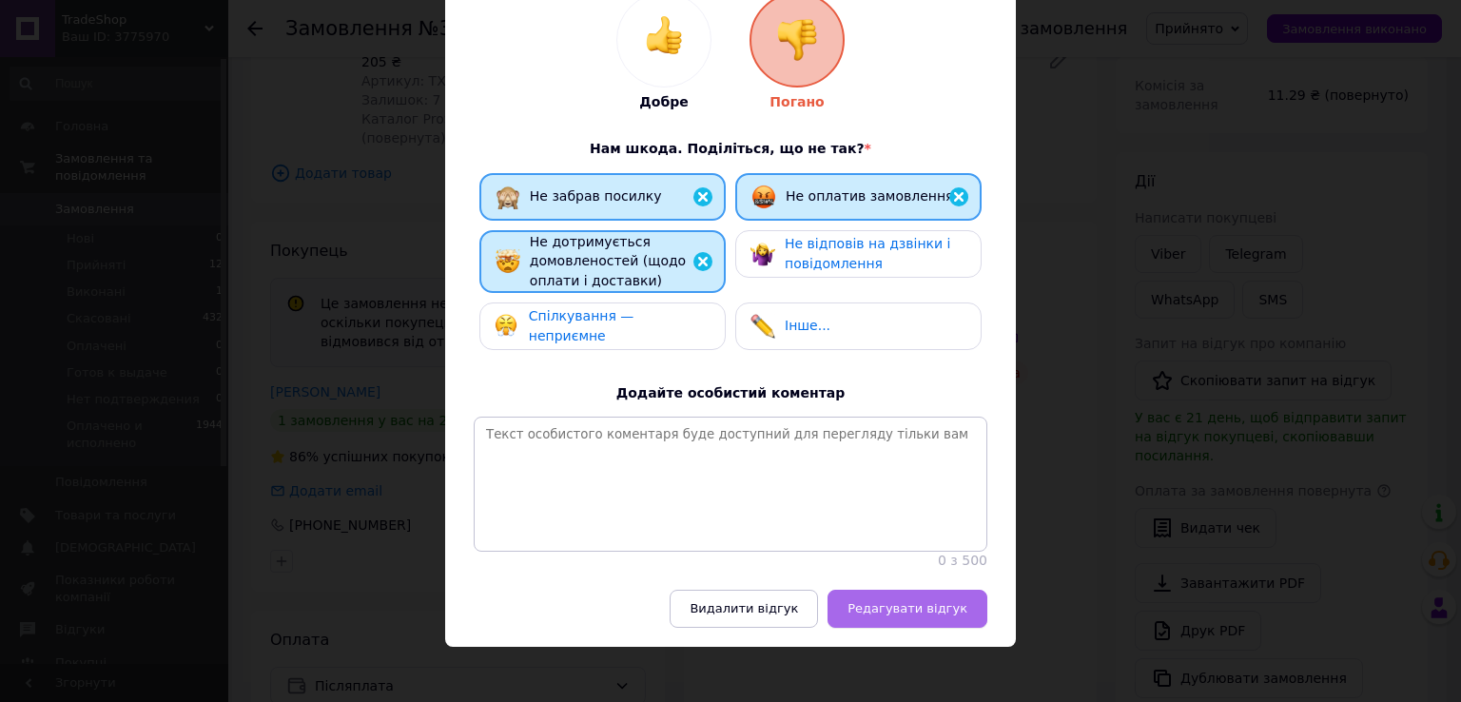
click at [874, 614] on span "Редагувати відгук" at bounding box center [908, 608] width 120 height 14
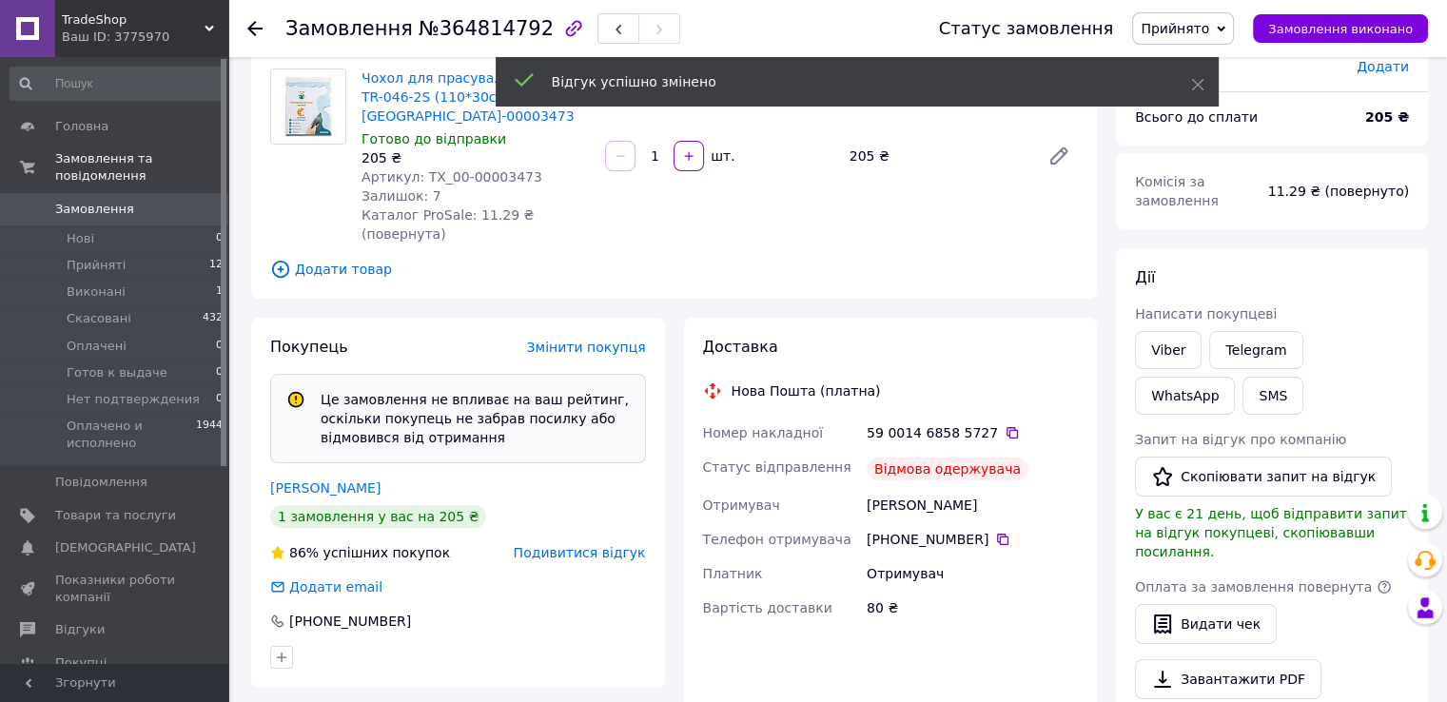
scroll to position [0, 0]
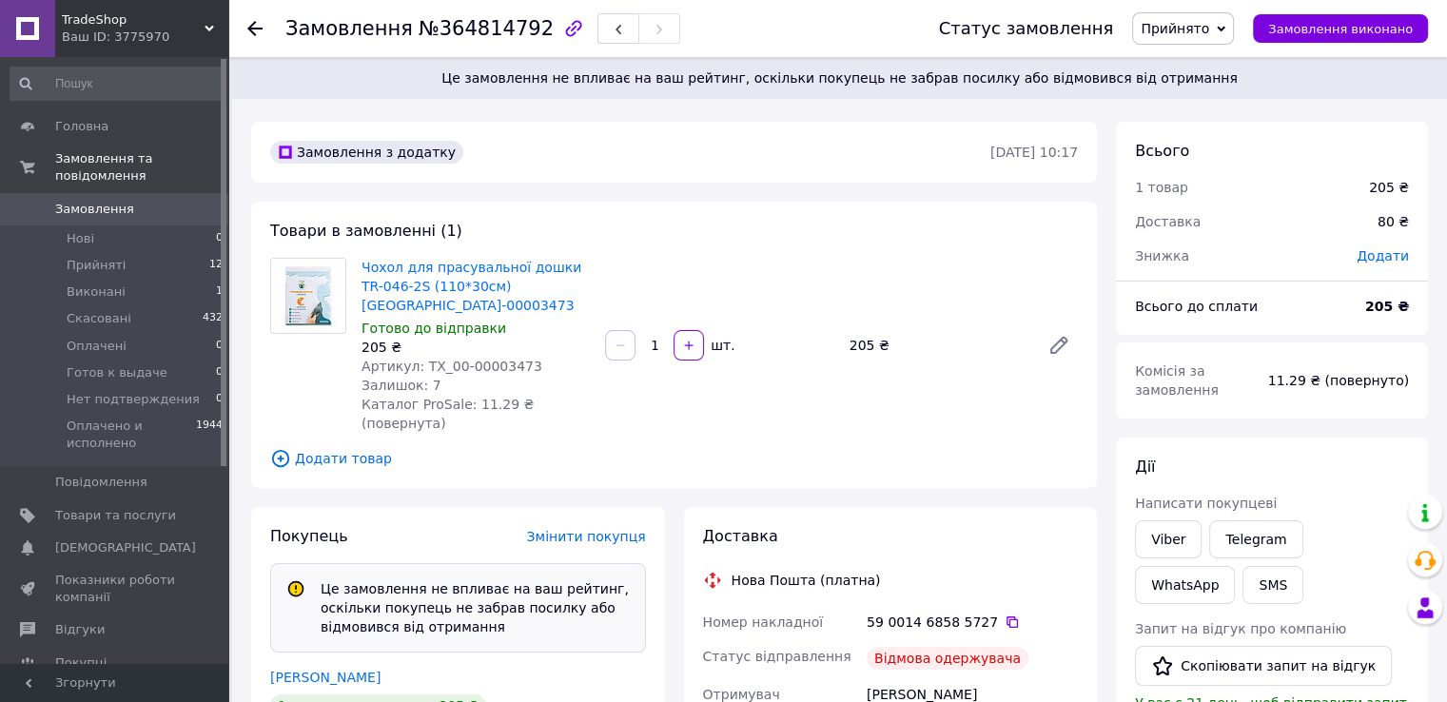
click at [1209, 29] on span "Прийнято" at bounding box center [1175, 28] width 68 height 15
click at [1208, 91] on li "Скасовано" at bounding box center [1217, 95] width 168 height 29
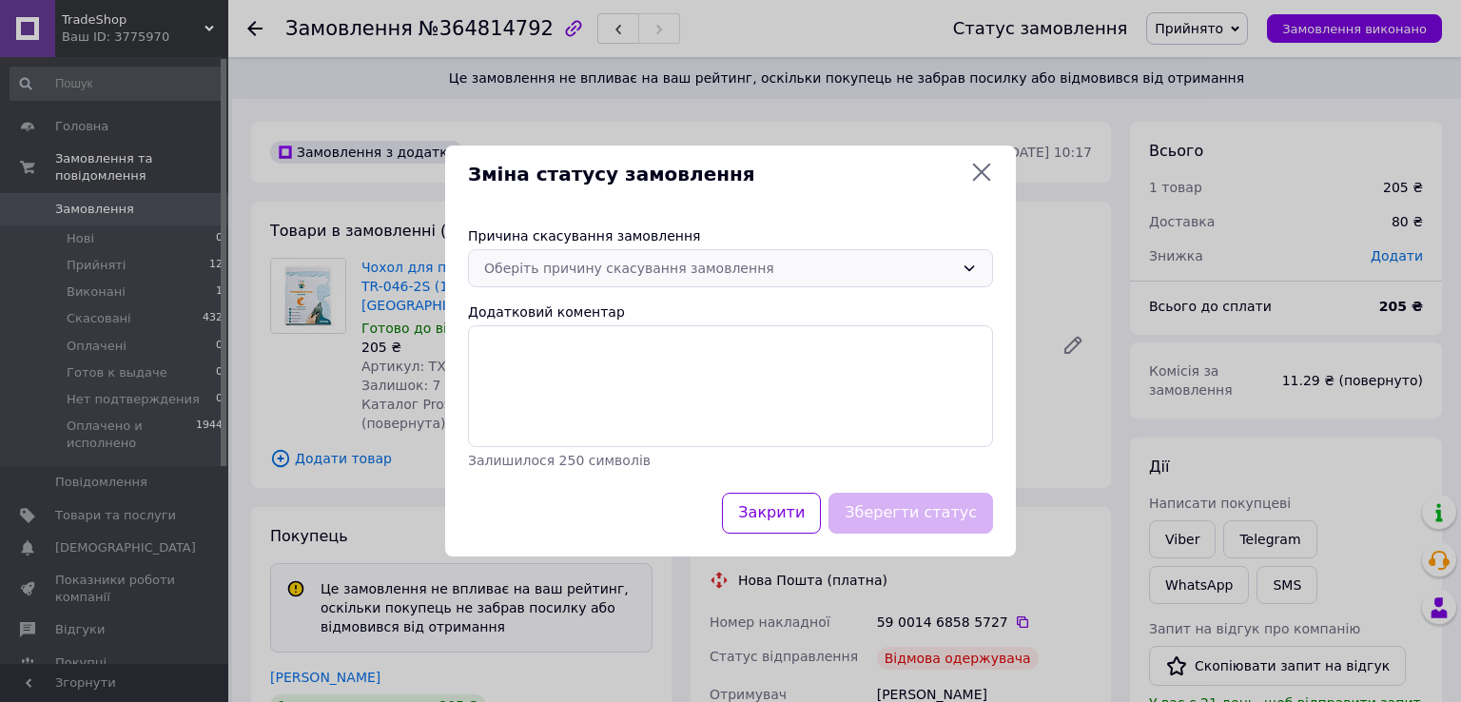
click at [966, 269] on icon at bounding box center [969, 268] width 15 height 15
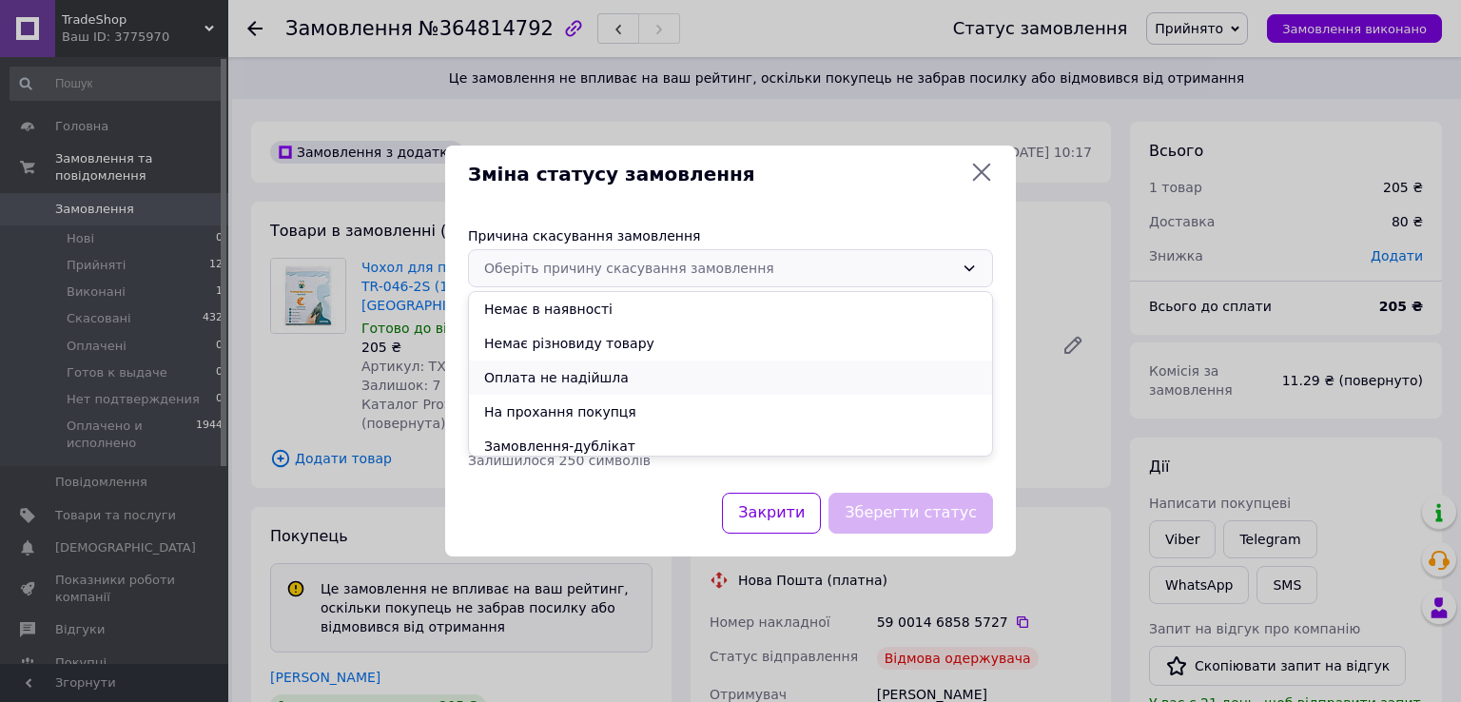
click at [621, 378] on li "Оплата не надійшла" at bounding box center [730, 378] width 523 height 34
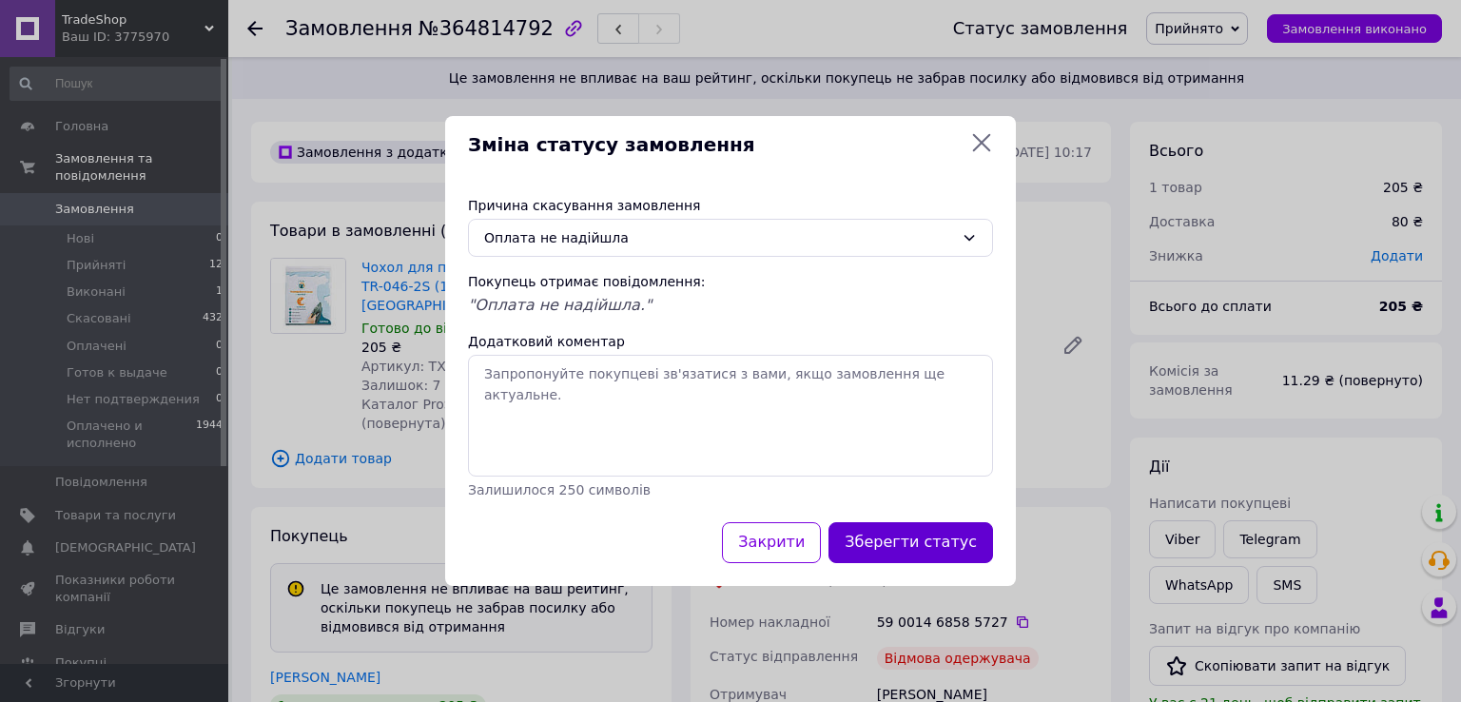
click at [919, 537] on button "Зберегти статус" at bounding box center [911, 542] width 165 height 41
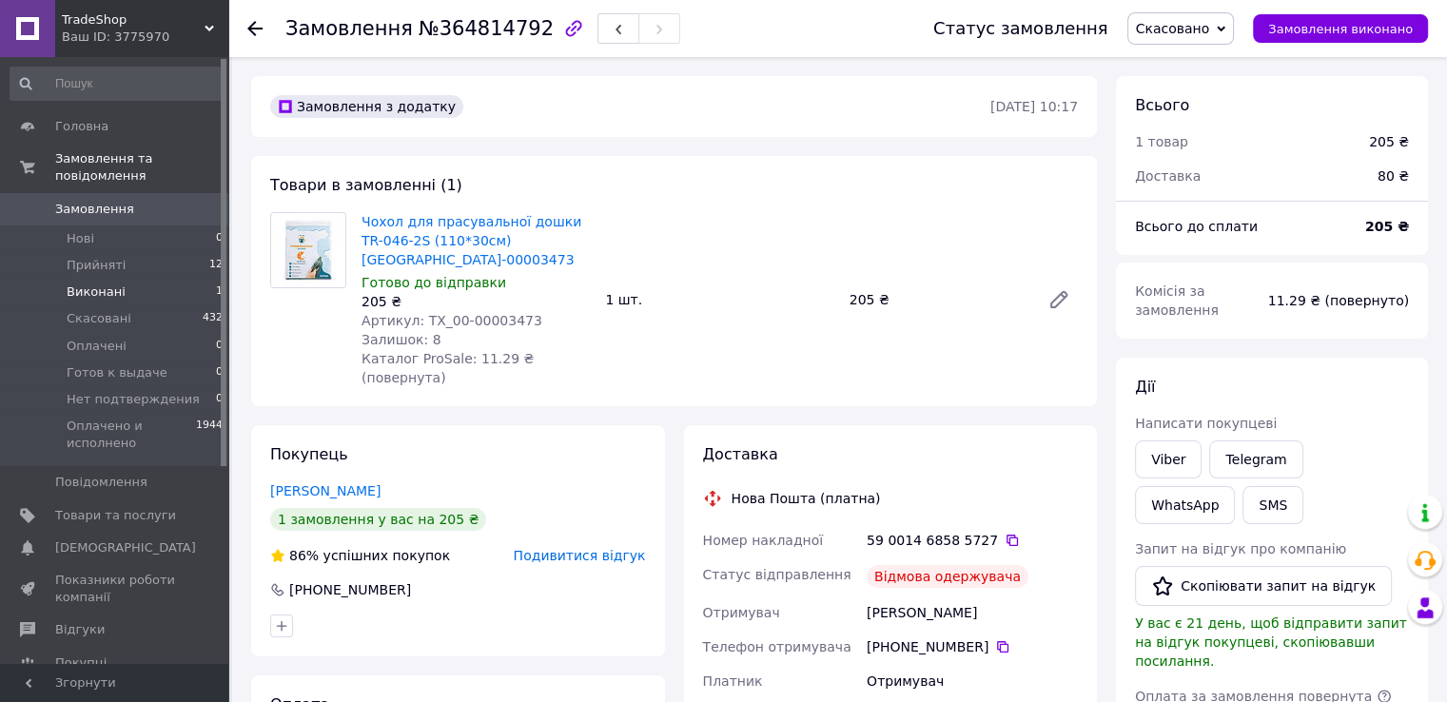
click at [88, 283] on span "Виконані" at bounding box center [96, 291] width 59 height 17
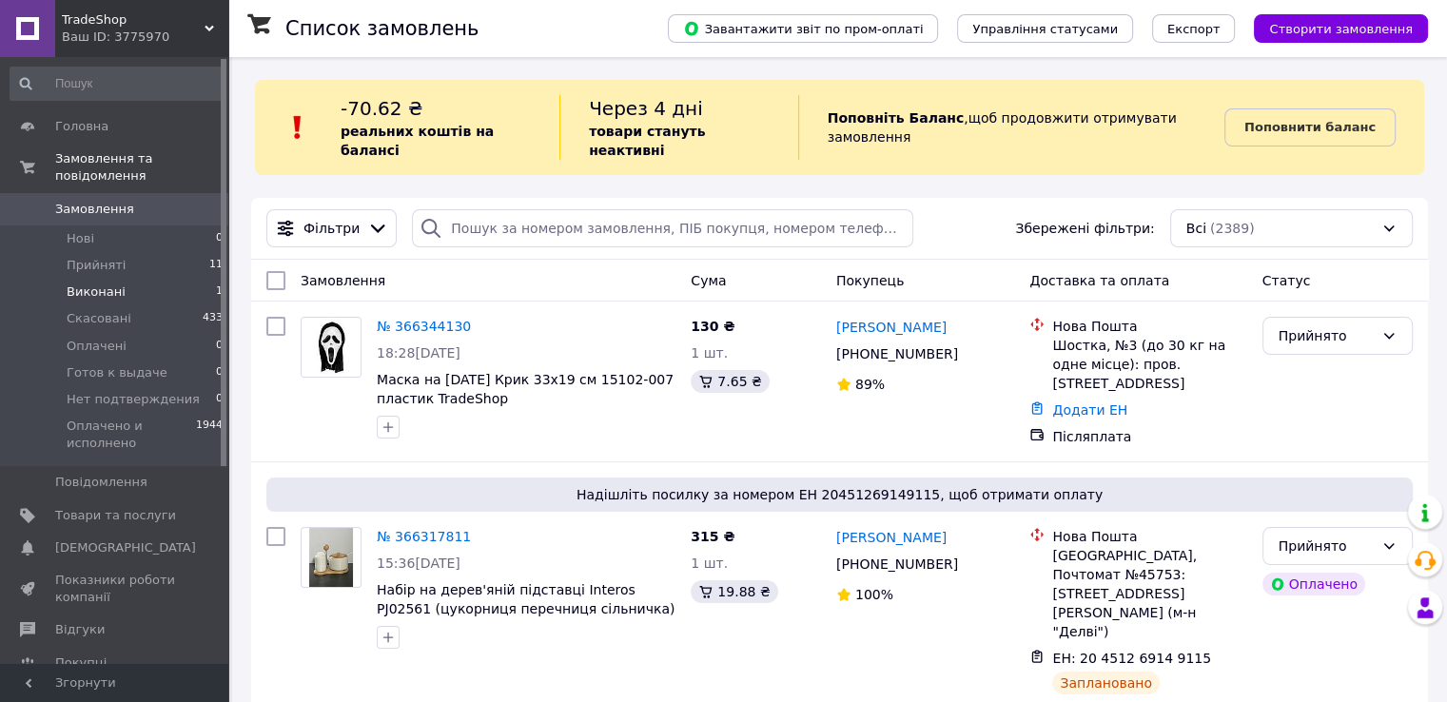
click at [107, 283] on span "Виконані" at bounding box center [96, 291] width 59 height 17
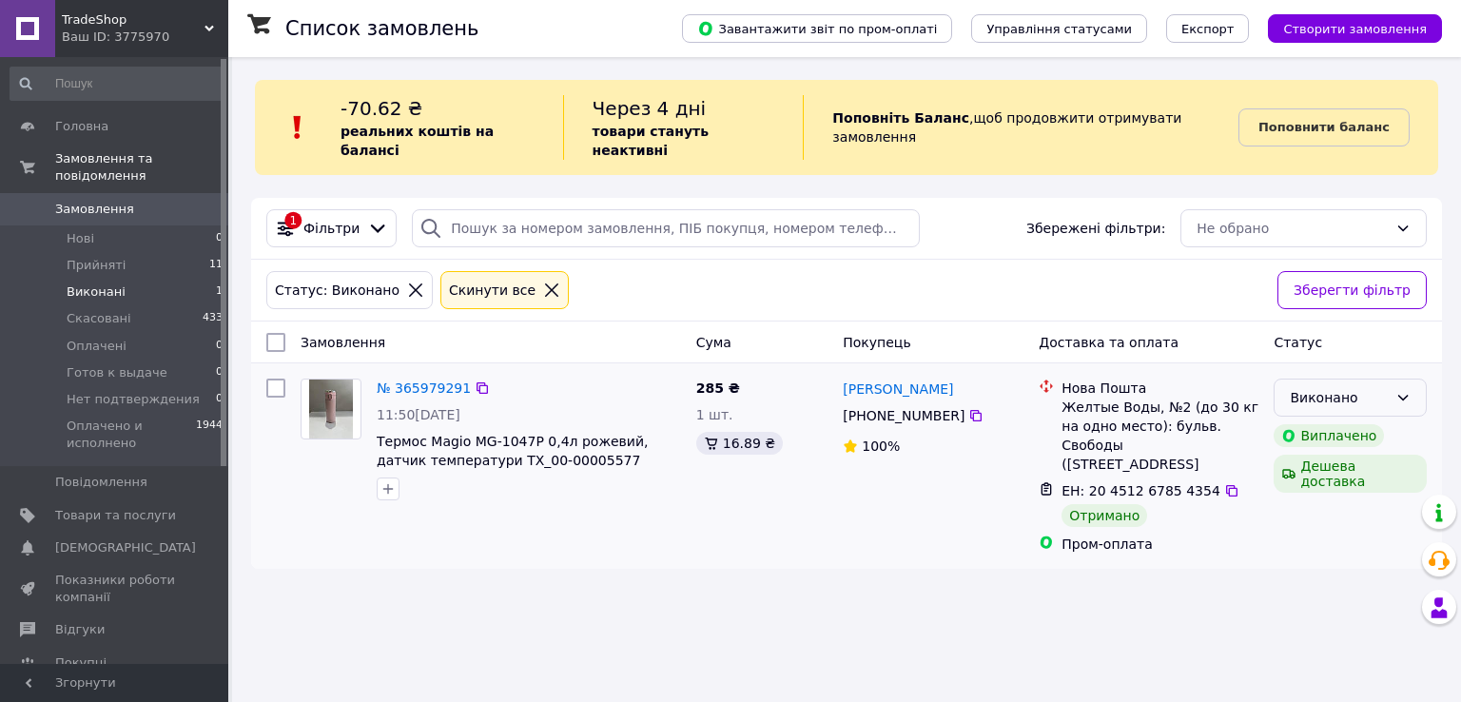
click at [1344, 387] on div "Виконано" at bounding box center [1339, 397] width 98 height 21
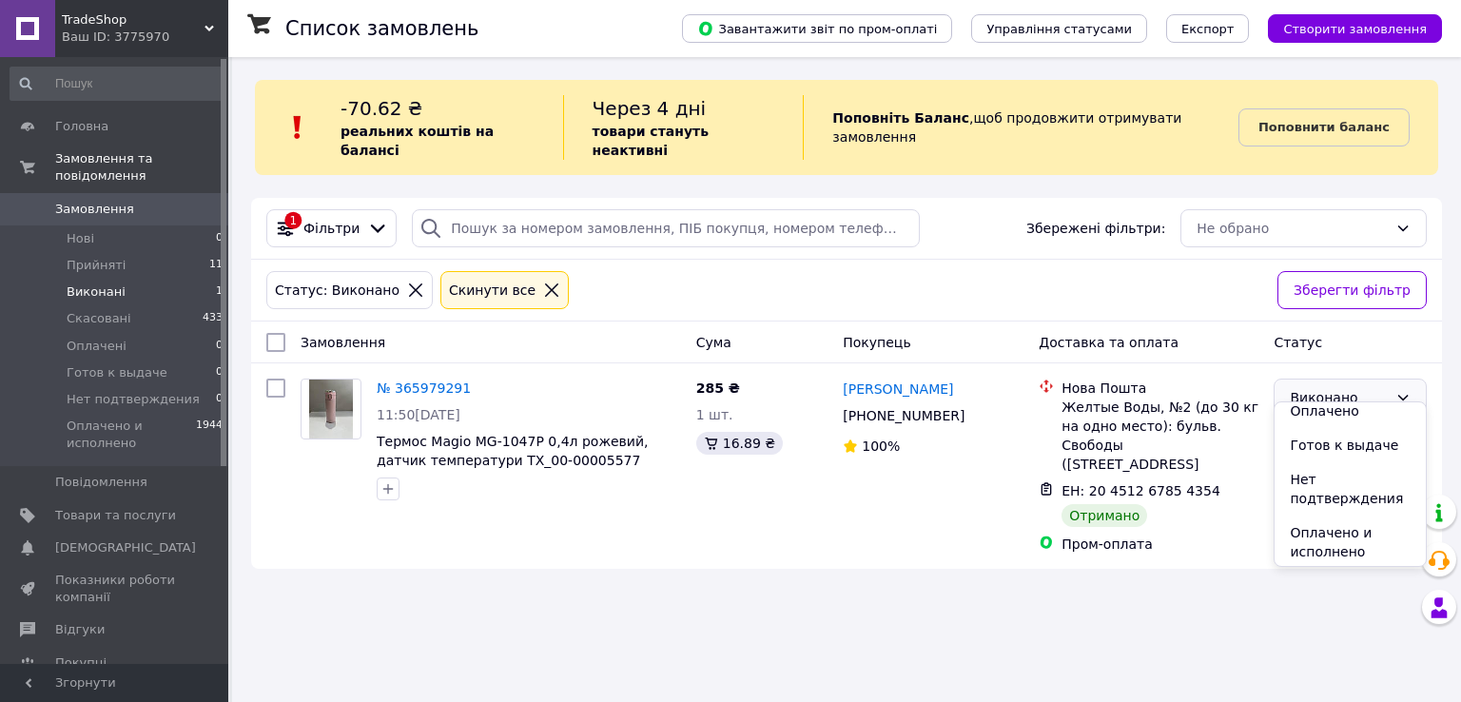
scroll to position [79, 0]
click at [1303, 525] on li "Оплачено и исполнено" at bounding box center [1350, 540] width 151 height 53
